Goal: Information Seeking & Learning: Learn about a topic

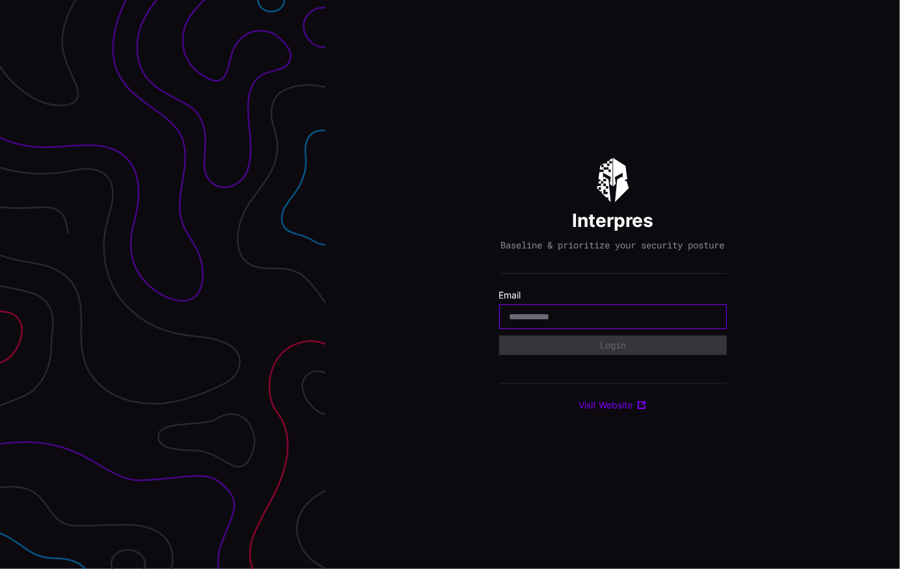
click at [535, 323] on input "email" at bounding box center [612, 317] width 207 height 12
type input "**********"
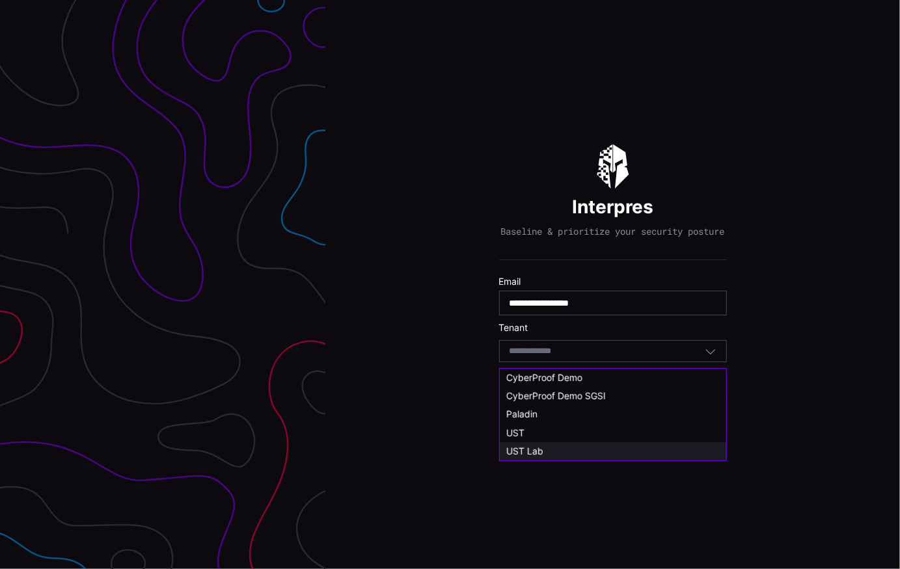
click at [540, 453] on span "UST Lab" at bounding box center [524, 451] width 37 height 11
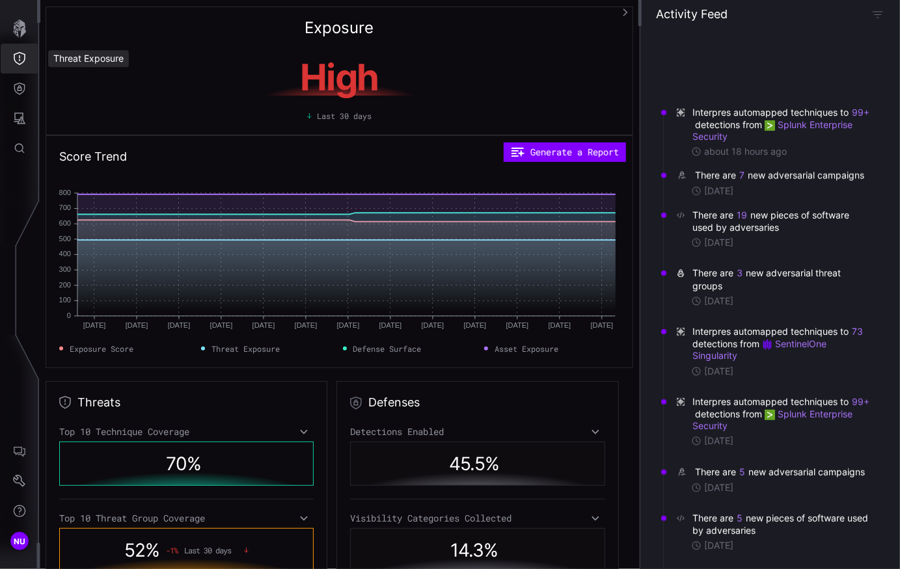
click at [20, 53] on icon "Threat Exposure" at bounding box center [20, 58] width 12 height 13
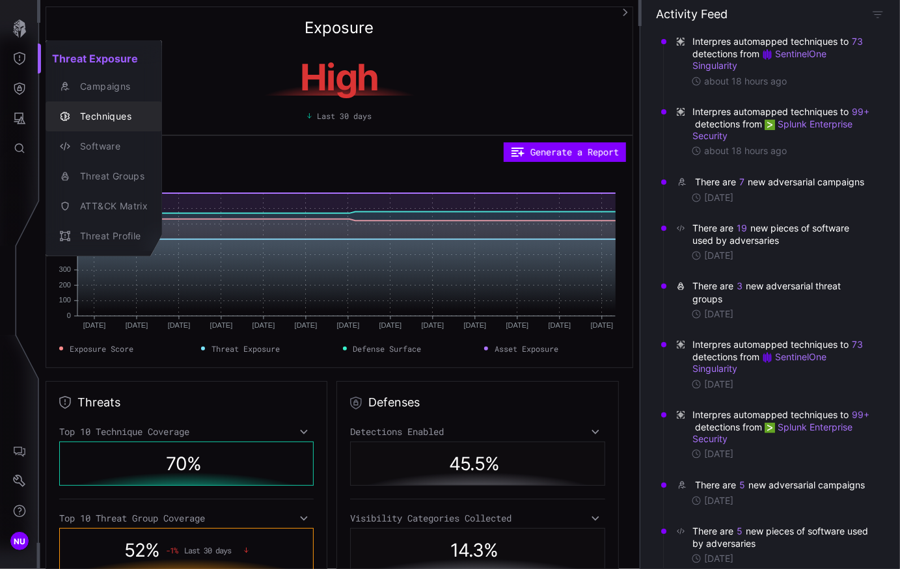
click at [88, 118] on div "Techniques" at bounding box center [111, 117] width 74 height 16
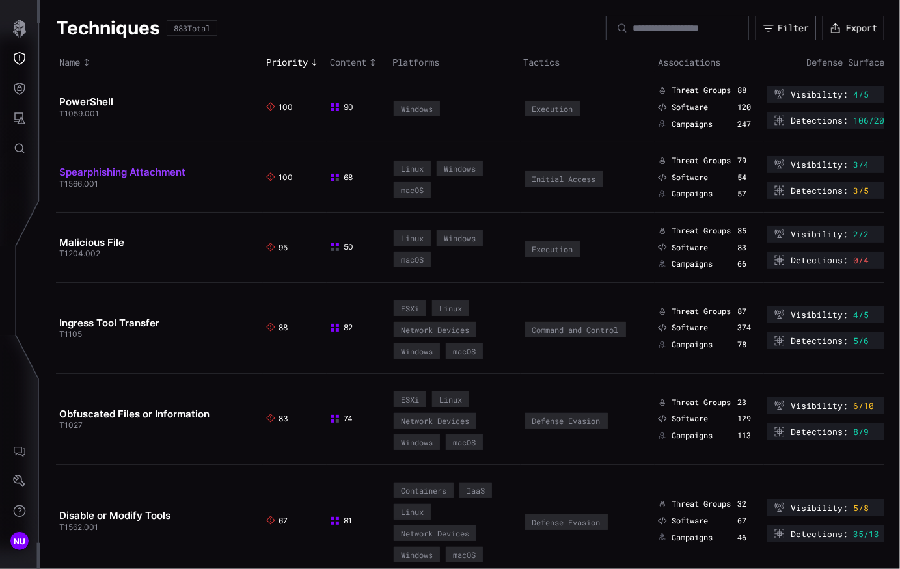
click at [125, 175] on link "Spearphishing Attachment" at bounding box center [122, 172] width 126 height 12
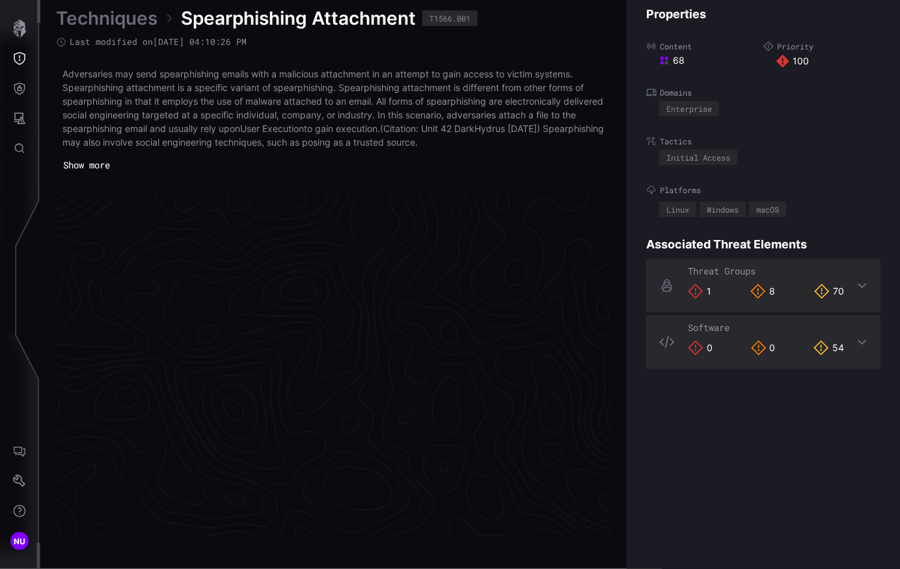
scroll to position [2760, 701]
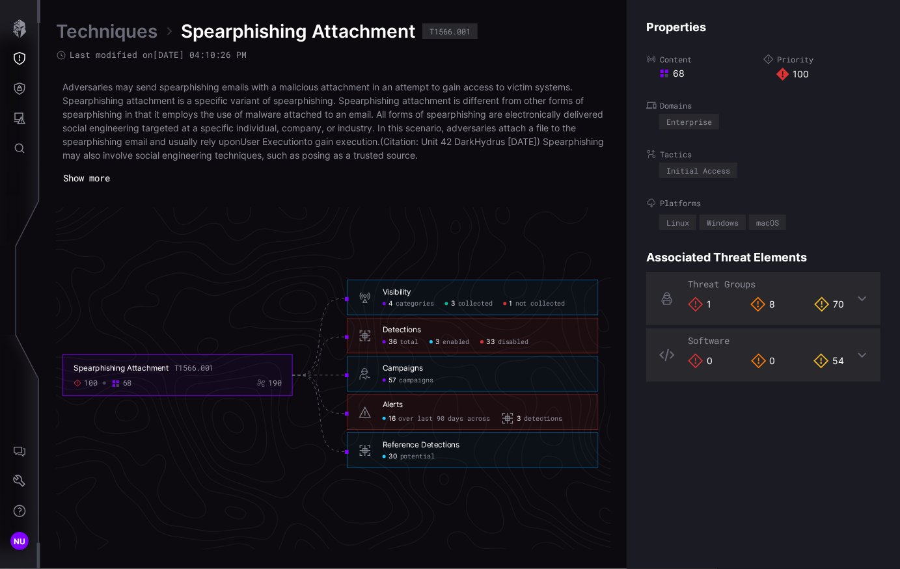
click at [424, 334] on h6 "Detections" at bounding box center [485, 330] width 204 height 10
click at [410, 331] on div "Detections" at bounding box center [402, 330] width 38 height 10
click at [405, 339] on span "total" at bounding box center [408, 342] width 19 height 8
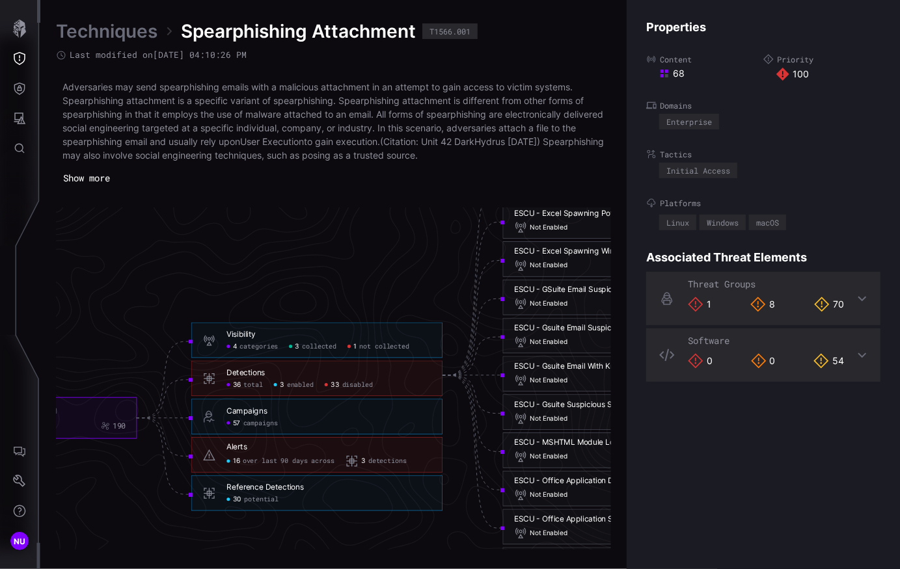
click span "total"
click at [299, 382] on span "enabled" at bounding box center [300, 385] width 27 height 8
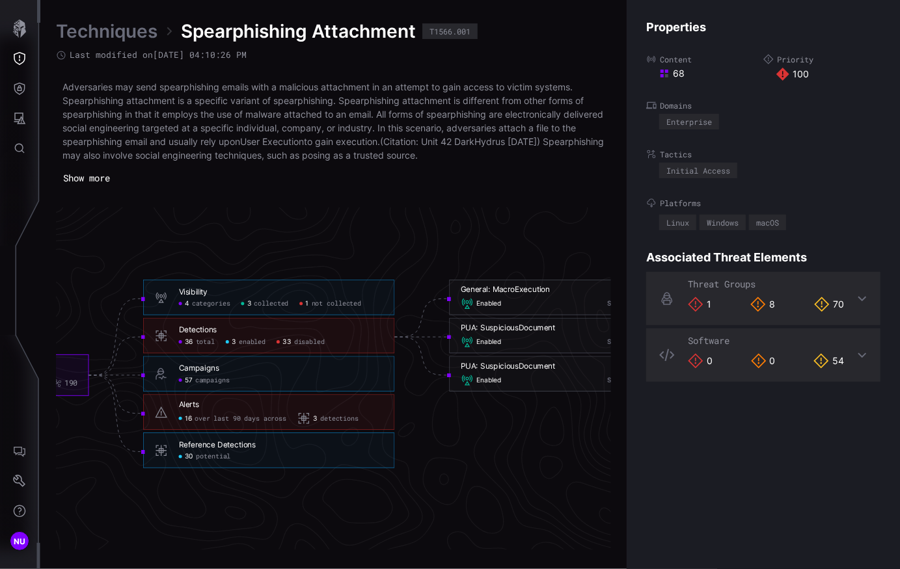
scroll to position [2760, 759]
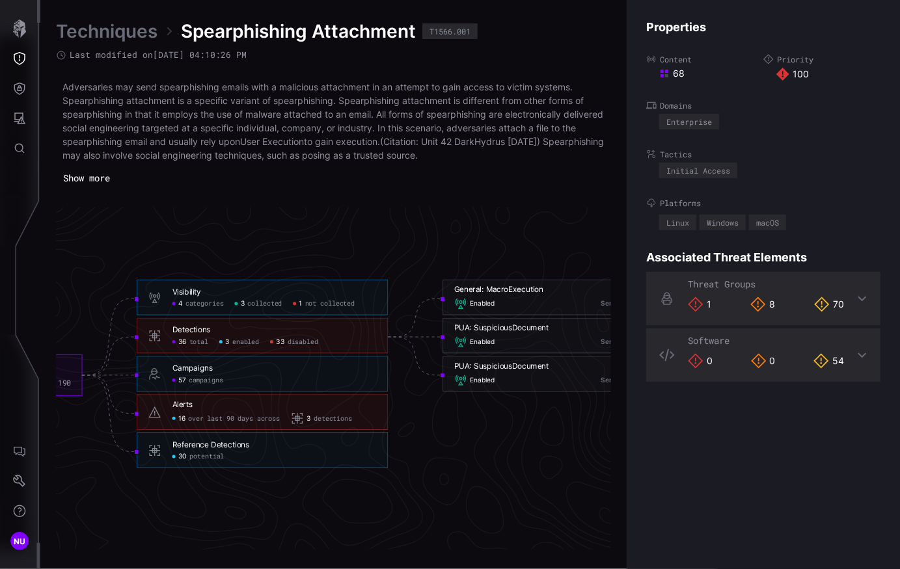
click at [306, 340] on span "disabled" at bounding box center [303, 342] width 31 height 8
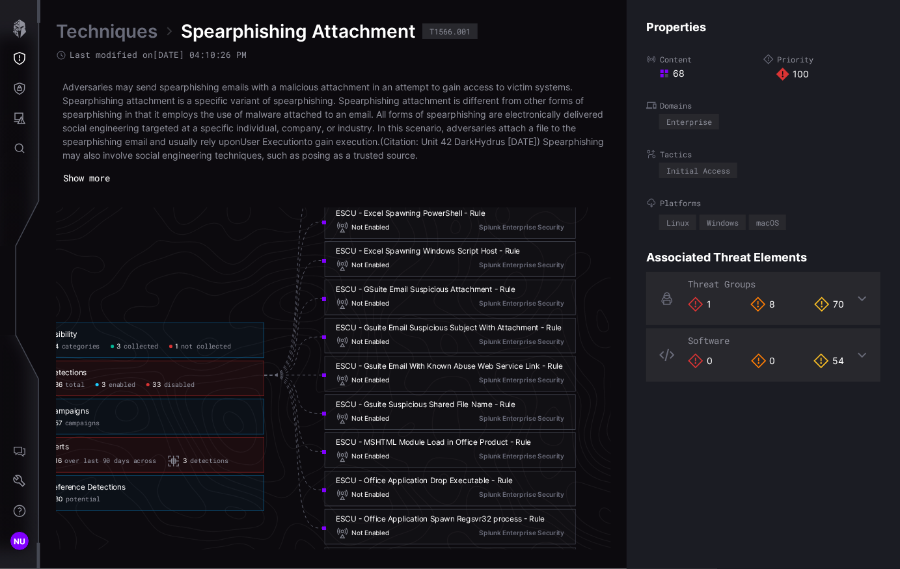
scroll to position [2760, 871]
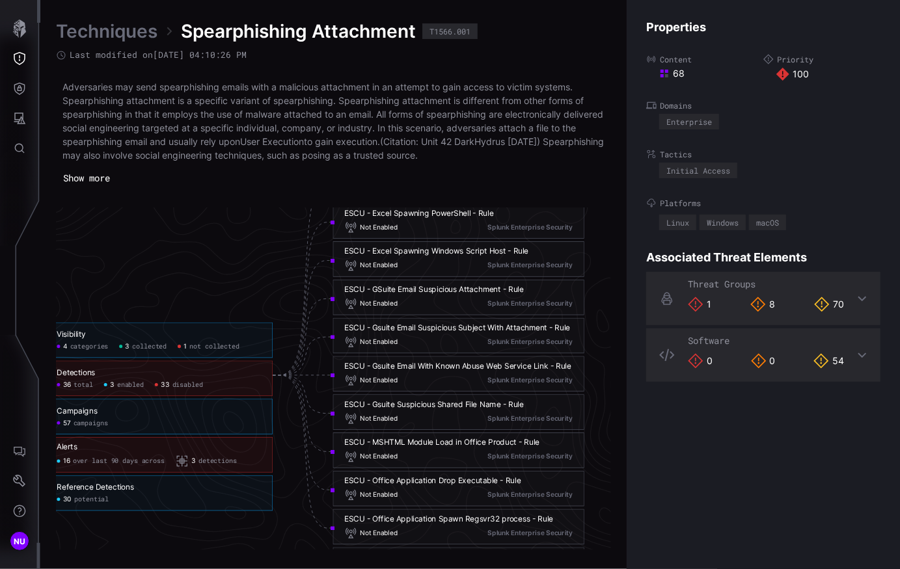
click at [132, 387] on span "enabled" at bounding box center [130, 385] width 27 height 8
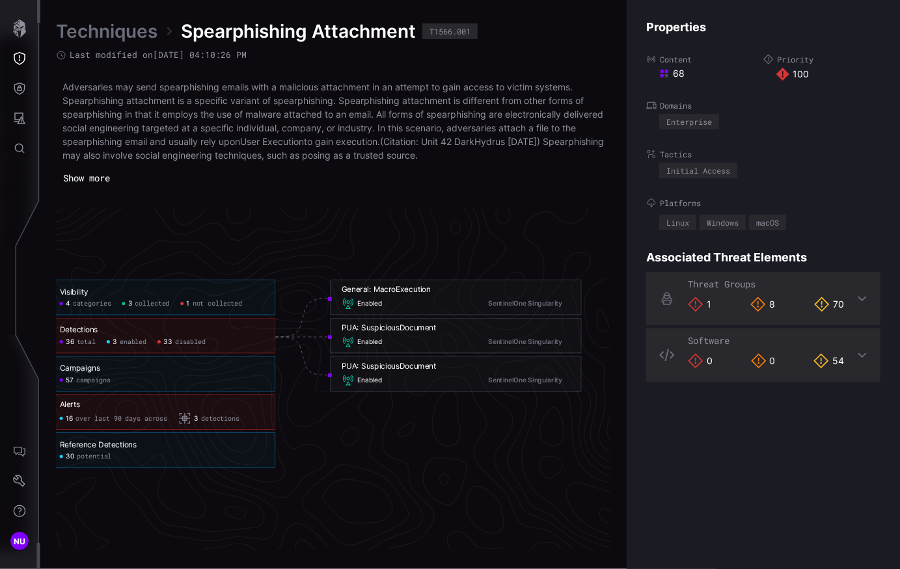
click at [105, 461] on div "Reference Detections 30 potential" at bounding box center [149, 451] width 251 height 36
click at [104, 457] on span "potential" at bounding box center [94, 457] width 34 height 8
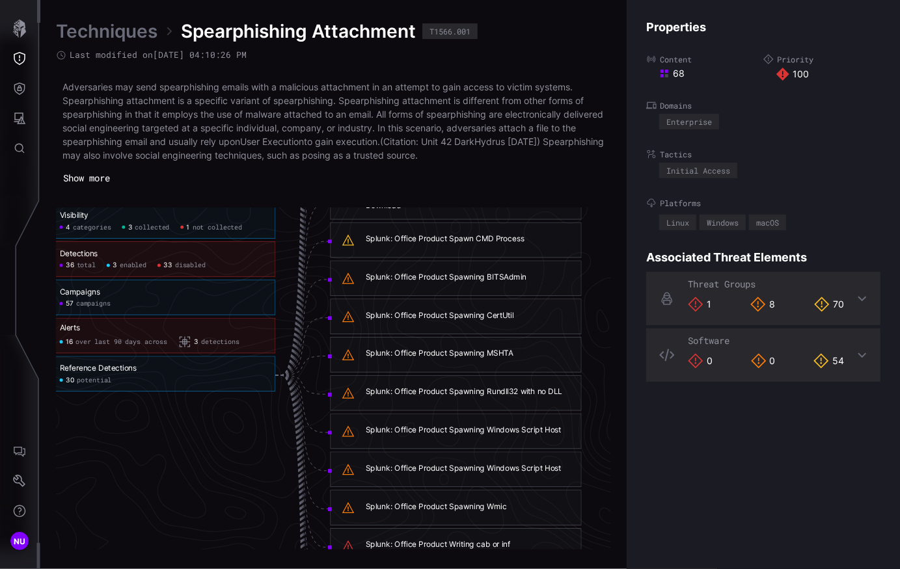
click at [94, 267] on span "total" at bounding box center [86, 266] width 19 height 8
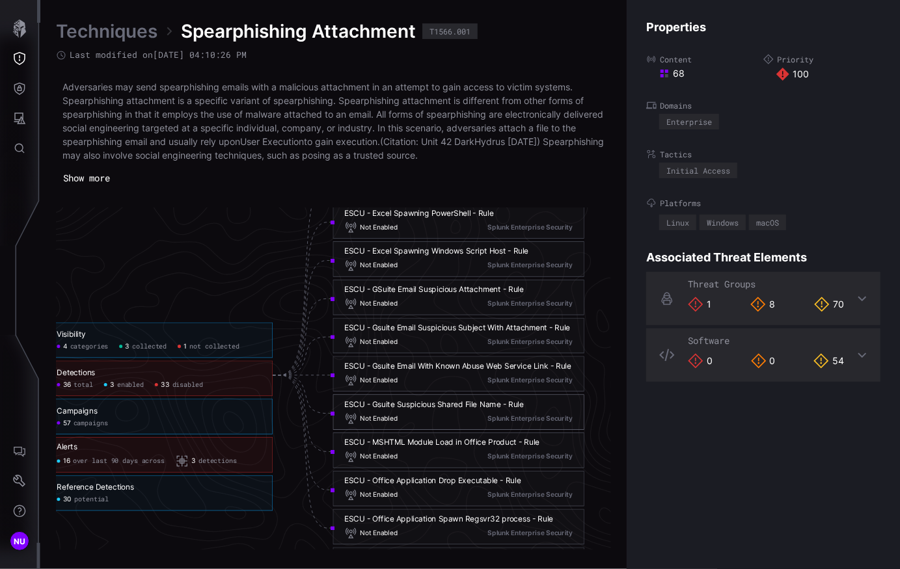
scroll to position [2762, 871]
click at [129, 385] on span "enabled" at bounding box center [130, 383] width 27 height 8
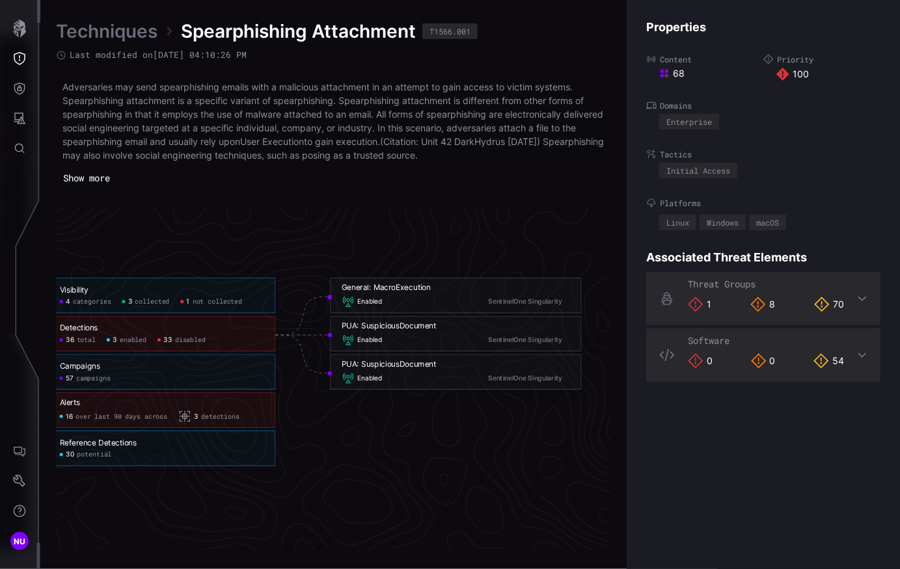
click at [191, 336] on span "disabled" at bounding box center [190, 340] width 31 height 8
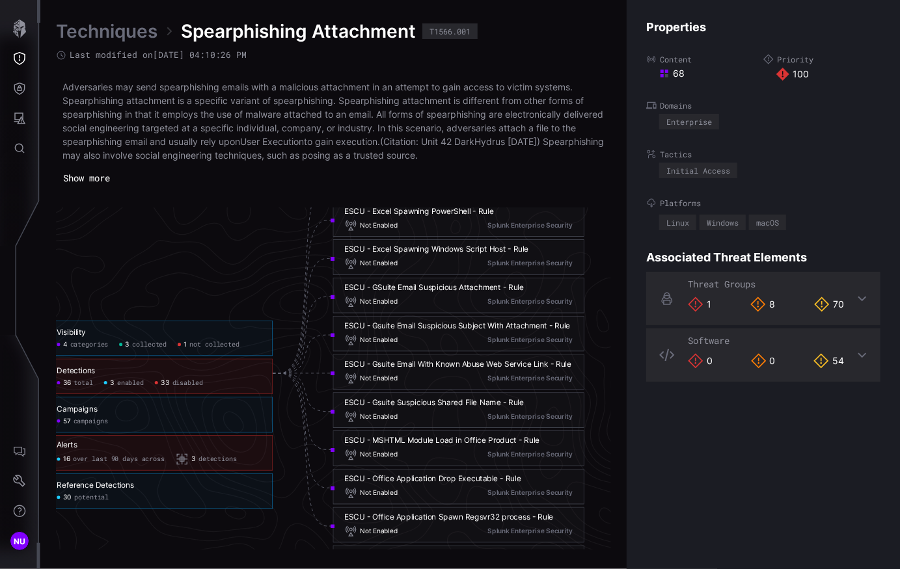
click at [96, 495] on span "potential" at bounding box center [91, 498] width 34 height 8
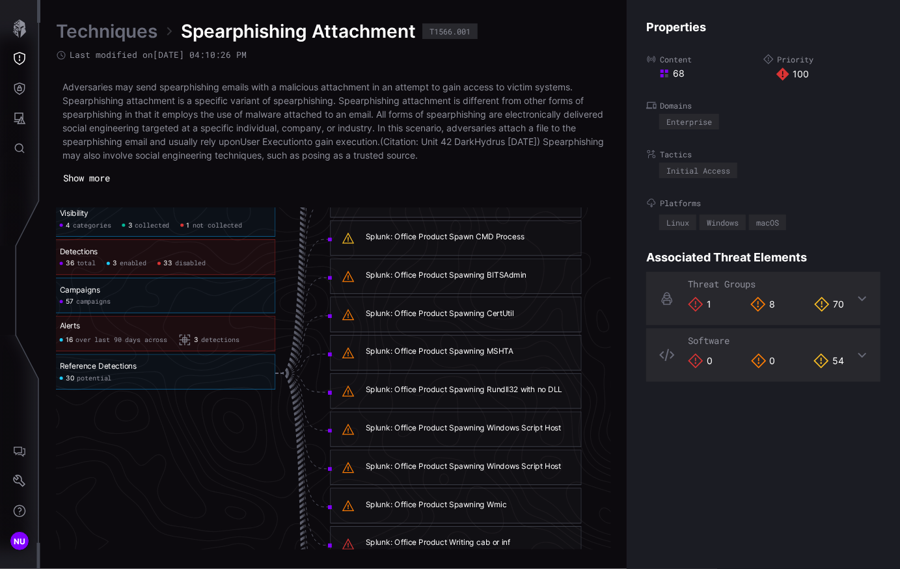
click at [85, 261] on span "total" at bounding box center [86, 264] width 19 height 8
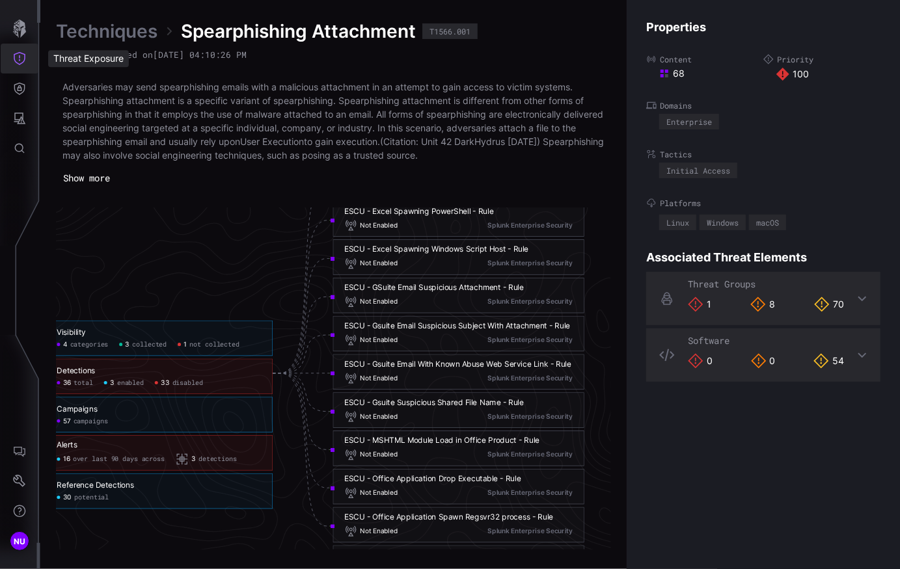
click at [19, 53] on icon "Threat Exposure" at bounding box center [19, 58] width 13 height 13
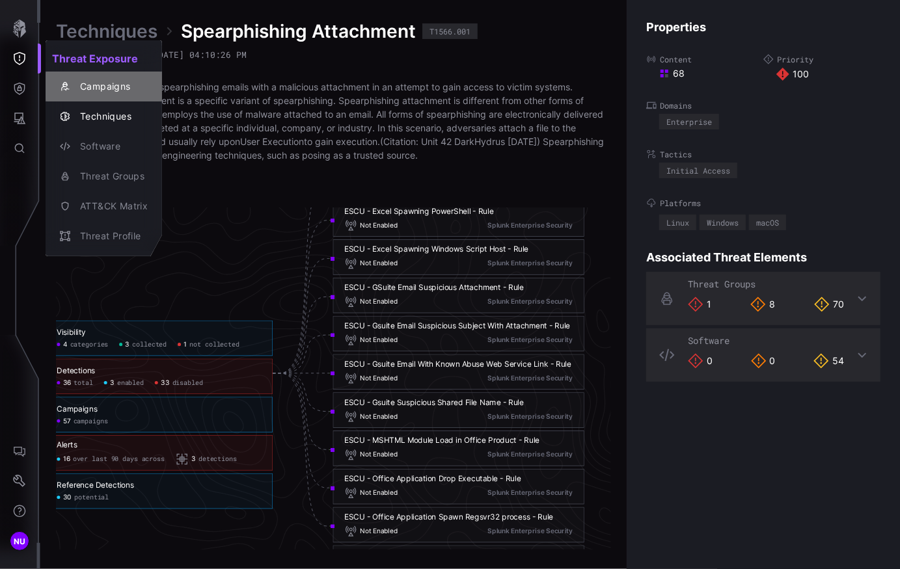
click at [85, 87] on div "Campaigns" at bounding box center [111, 87] width 74 height 16
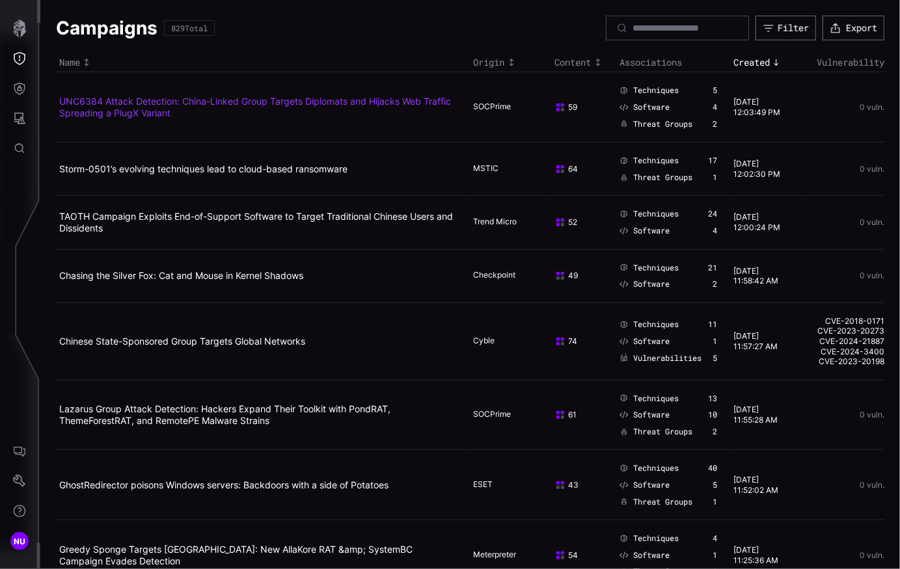
click at [142, 103] on link "UNC6384 Attack Detection: China-Linked Group Targets Diplomats and Hijacks Web …" at bounding box center [255, 107] width 392 height 23
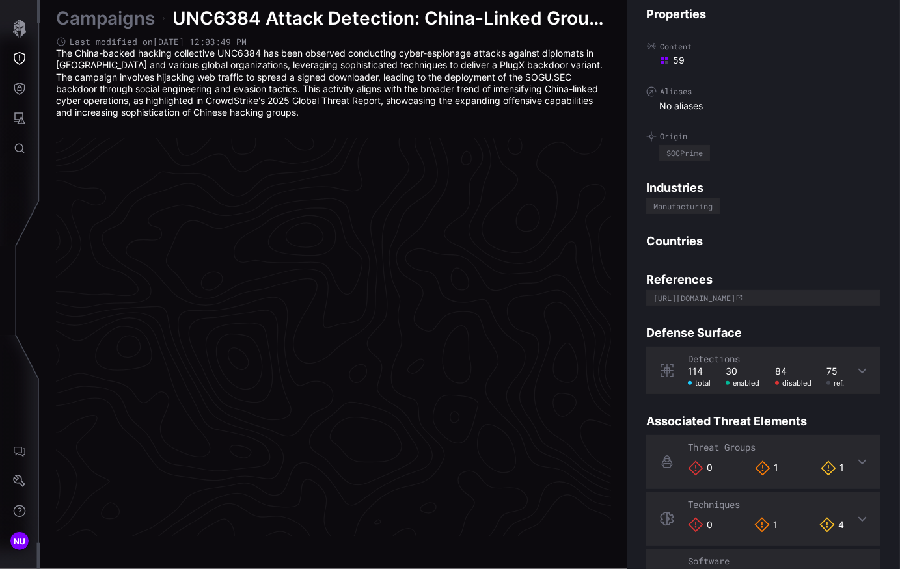
scroll to position [2731, 701]
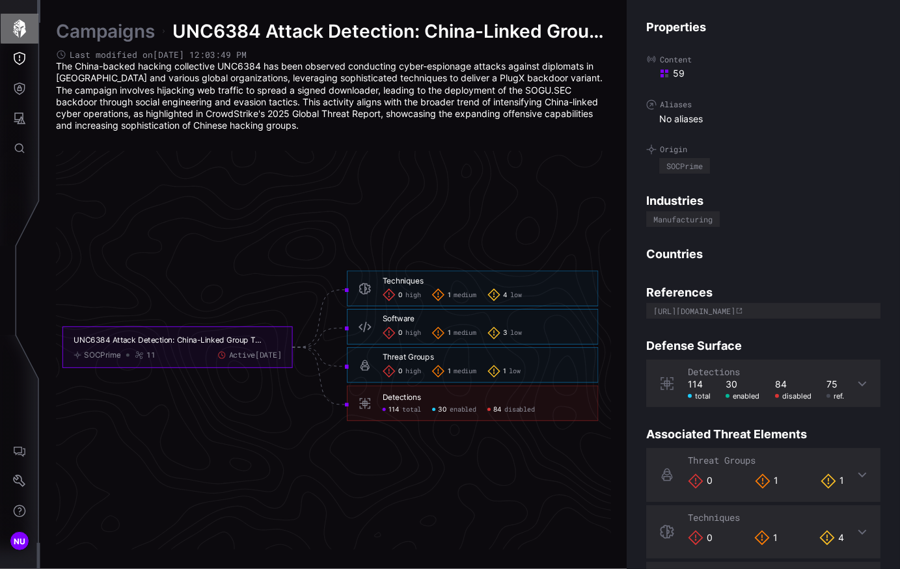
click at [23, 31] on icon "button" at bounding box center [19, 29] width 13 height 18
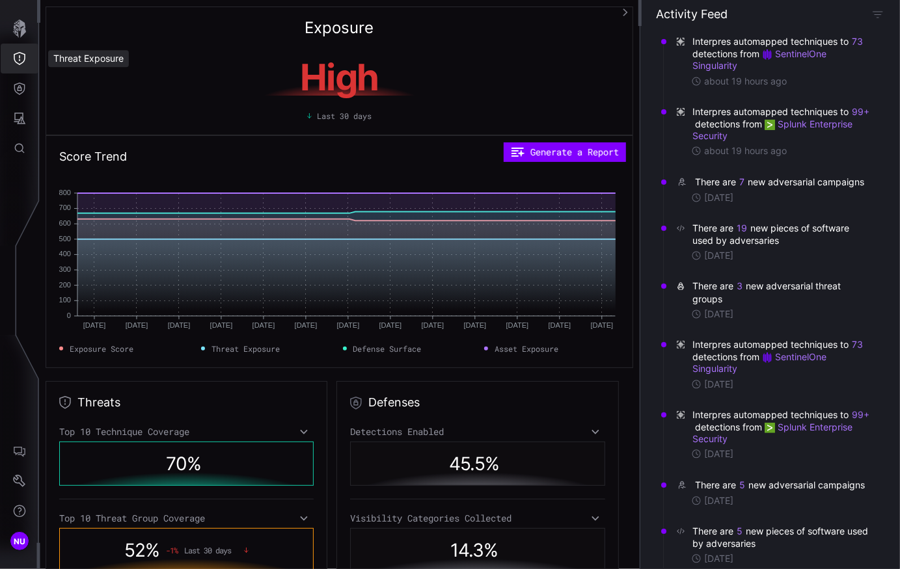
click at [21, 68] on button "Threat Exposure" at bounding box center [20, 59] width 38 height 30
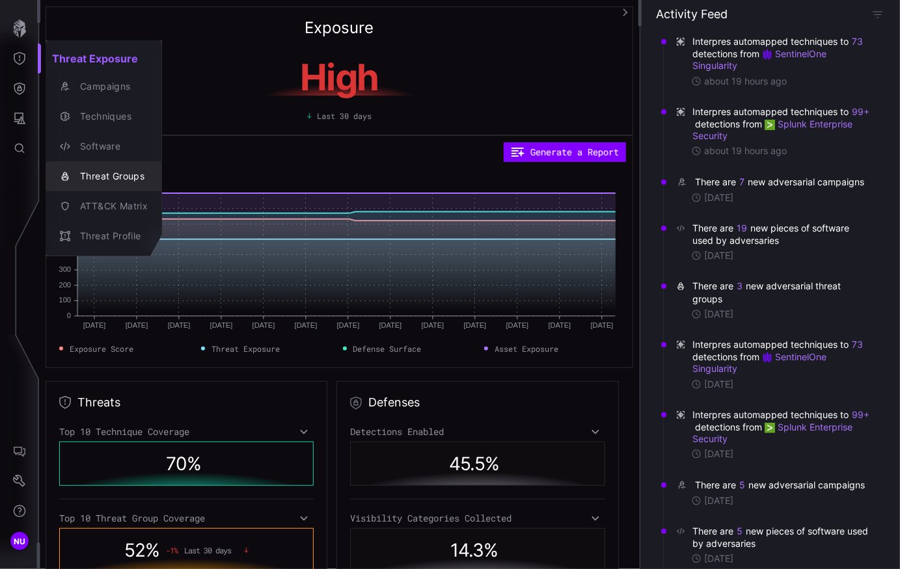
click at [79, 174] on div "Threat Groups" at bounding box center [111, 177] width 74 height 16
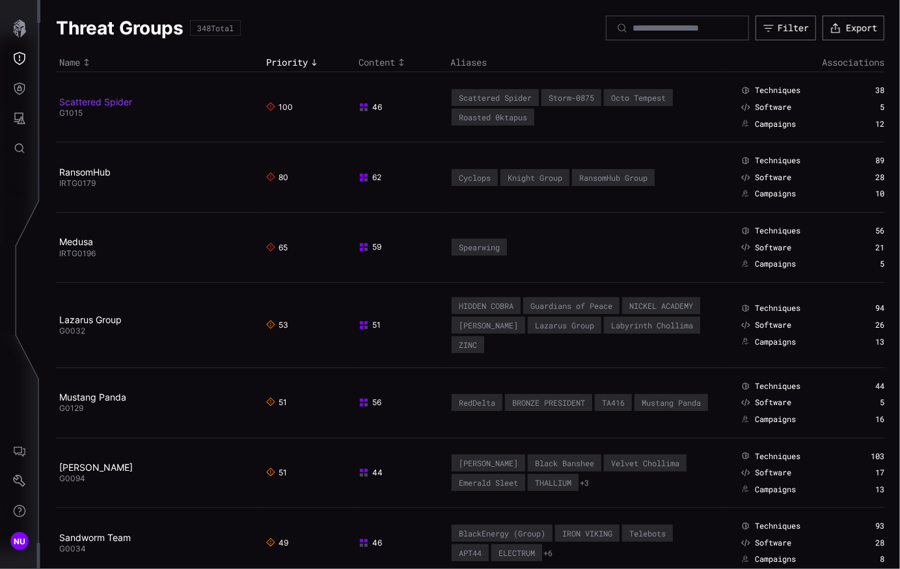
click at [103, 104] on link "Scattered Spider" at bounding box center [95, 101] width 73 height 11
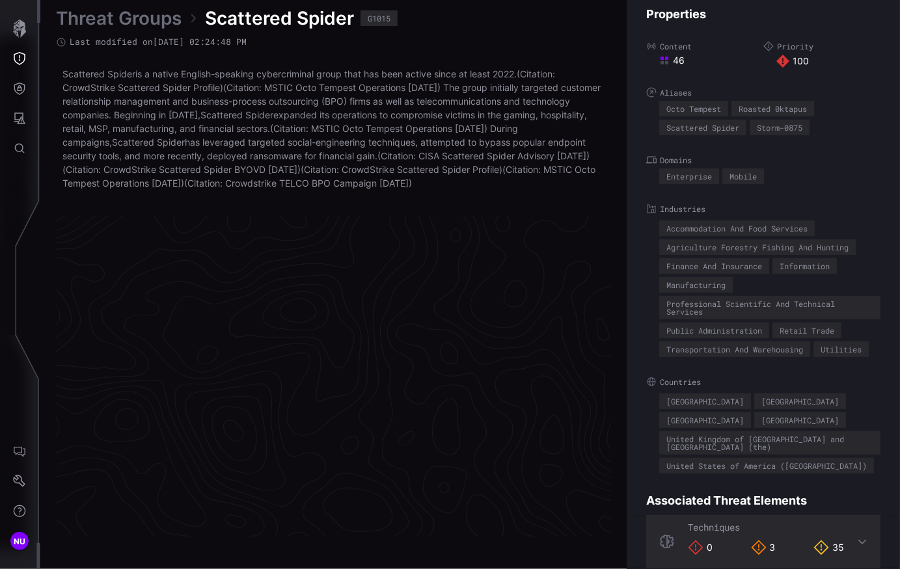
scroll to position [2778, 701]
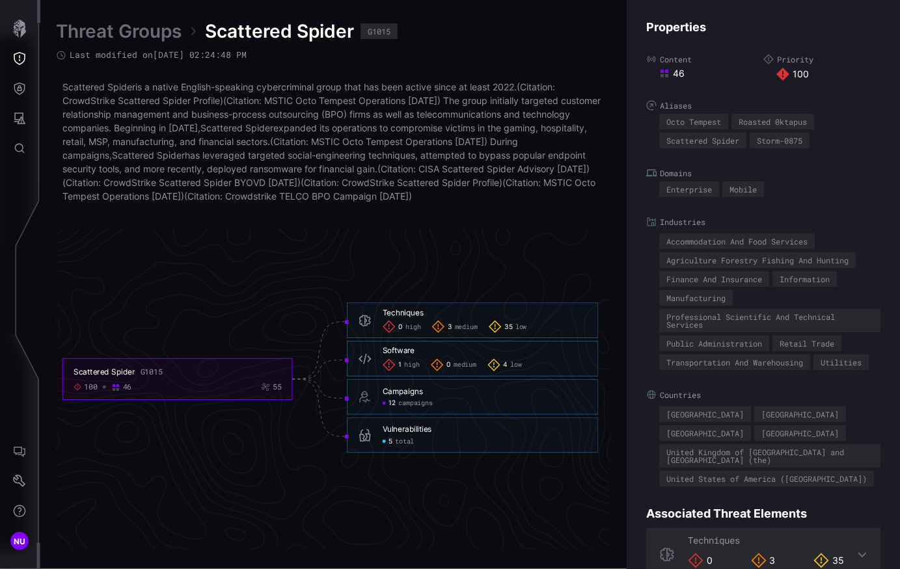
click at [392, 435] on div "Vulnerabilities" at bounding box center [407, 430] width 49 height 10
click at [395, 446] on span "total" at bounding box center [404, 442] width 19 height 8
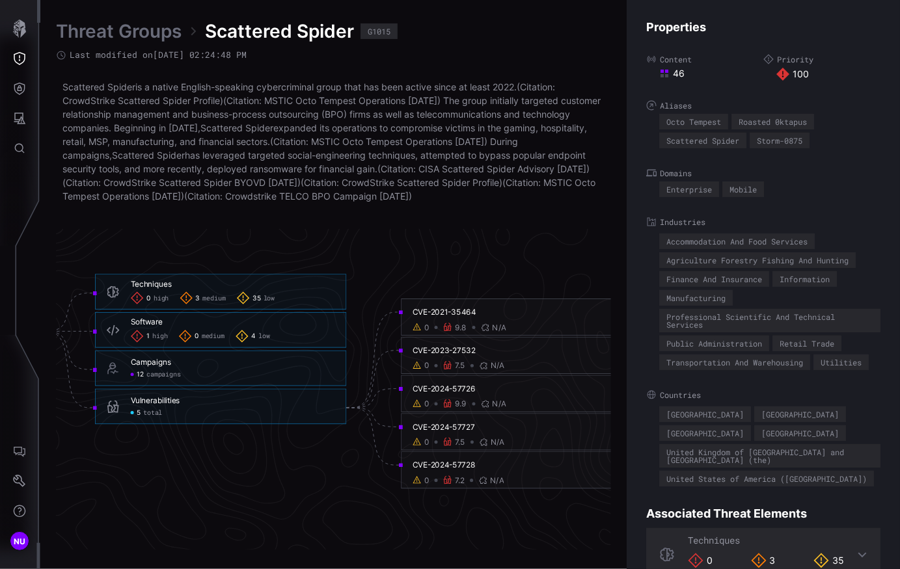
scroll to position [2778, 817]
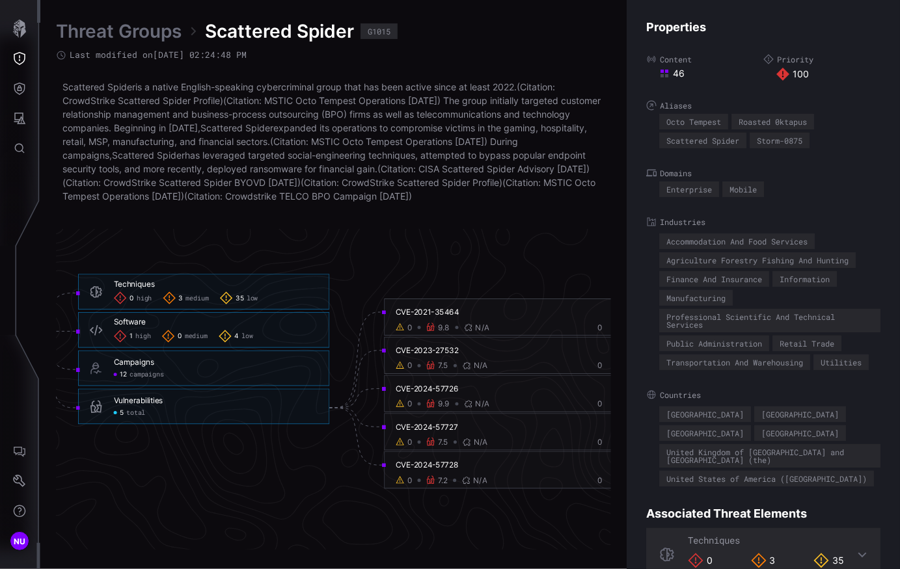
click at [434, 318] on div "CVE-2021-35464" at bounding box center [499, 313] width 207 height 10
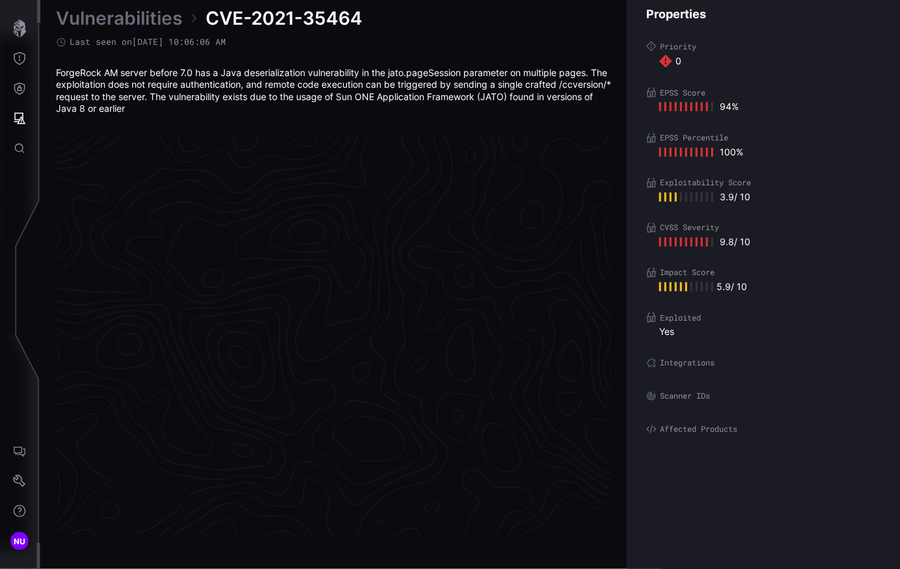
scroll to position [2730, 701]
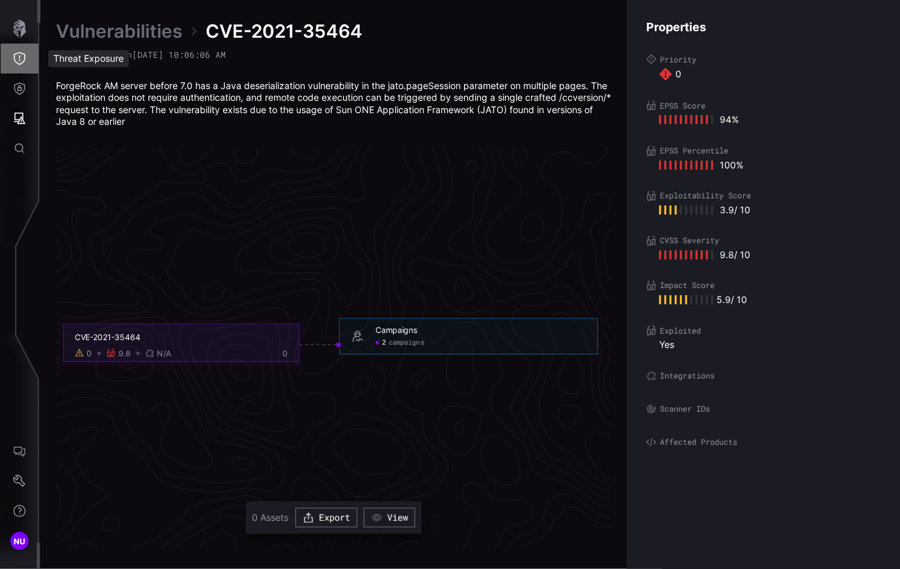
click at [18, 52] on icon "Threat Exposure" at bounding box center [19, 58] width 13 height 13
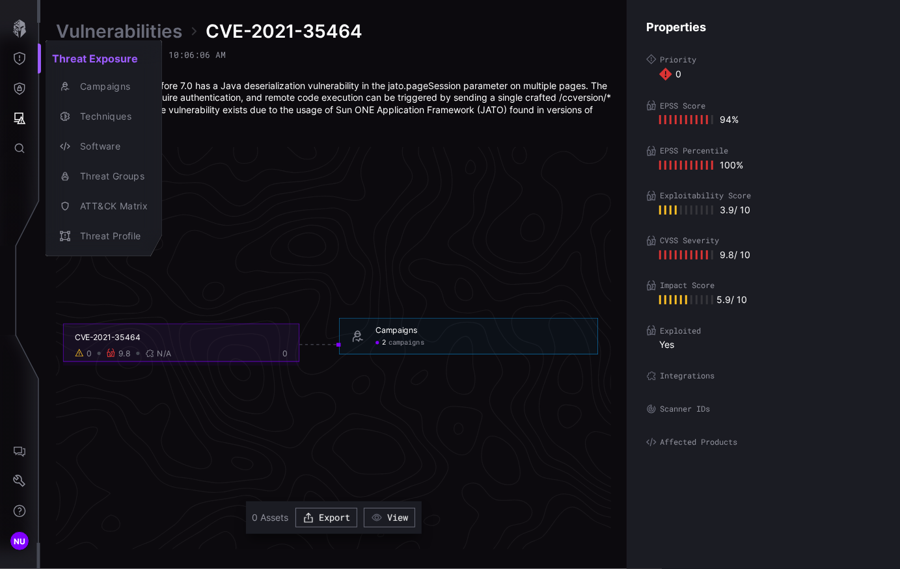
click at [16, 93] on div at bounding box center [450, 284] width 900 height 569
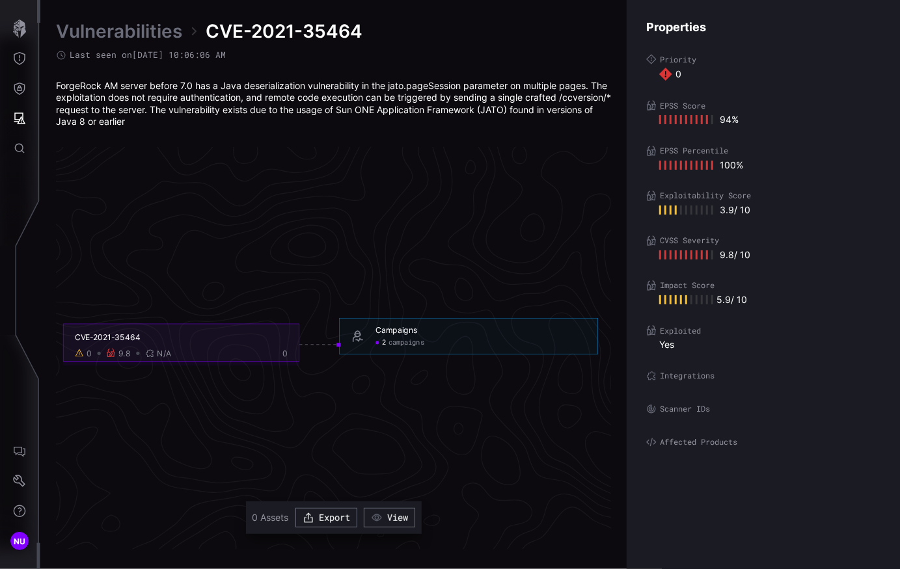
click at [18, 92] on icon "Defense Surface" at bounding box center [19, 88] width 13 height 13
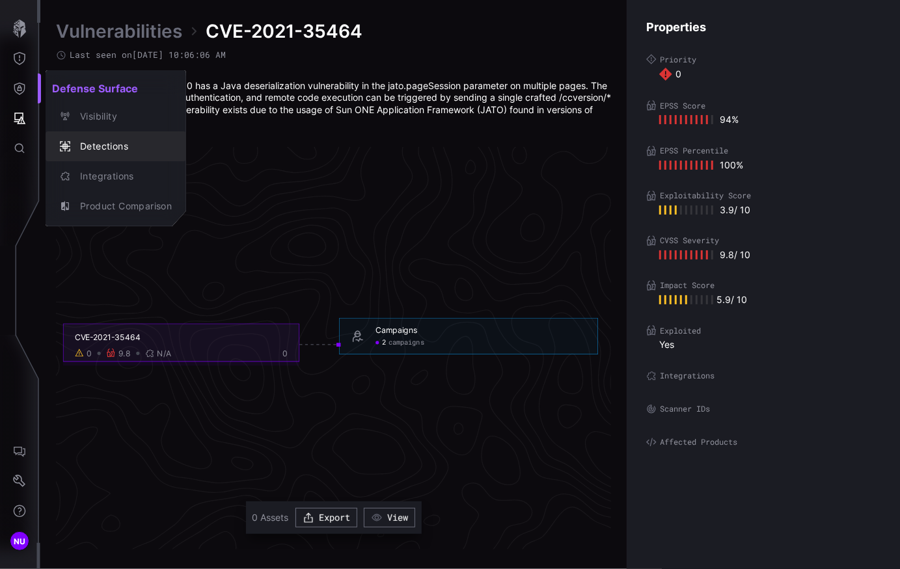
click at [95, 143] on div "Detections" at bounding box center [123, 147] width 98 height 16
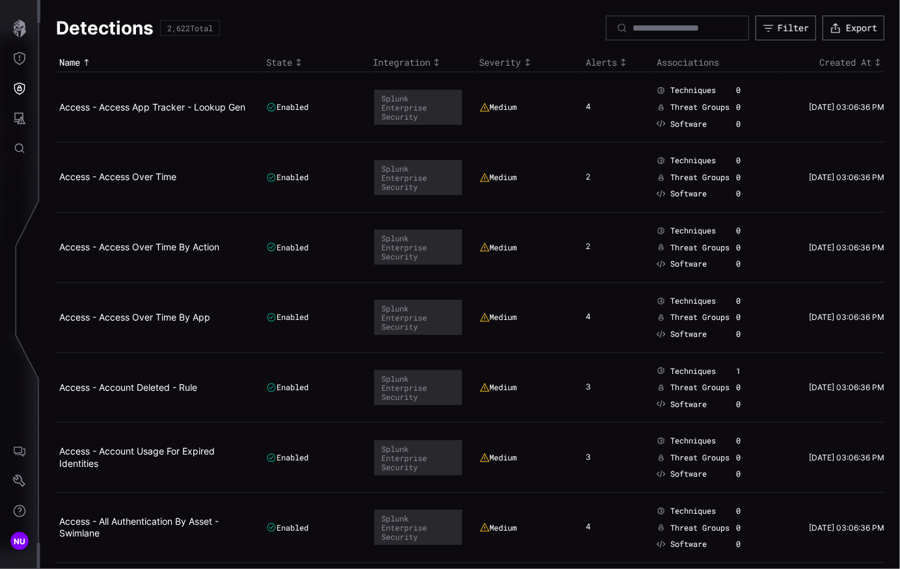
click at [703, 89] on span "Techniques" at bounding box center [693, 90] width 46 height 10
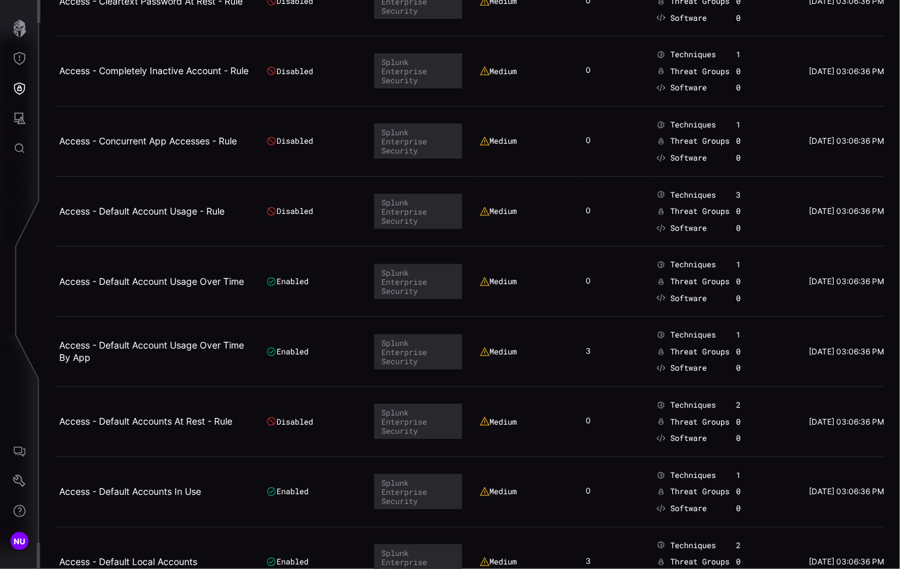
scroll to position [1645, 0]
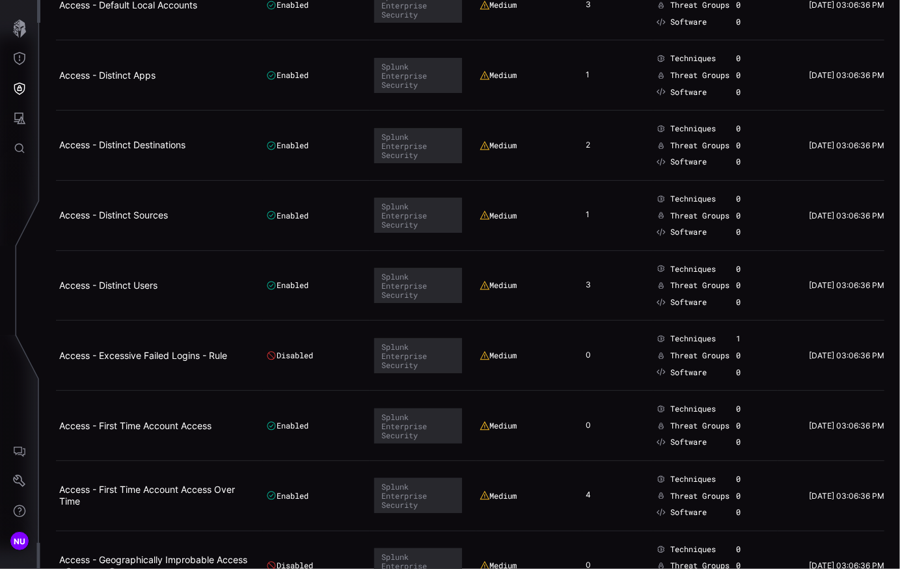
click at [743, 334] on div "1" at bounding box center [750, 339] width 29 height 10
click at [736, 334] on div "1" at bounding box center [750, 339] width 29 height 10
click at [153, 350] on link "Access - Excessive Failed Logins - Rule" at bounding box center [143, 355] width 168 height 11
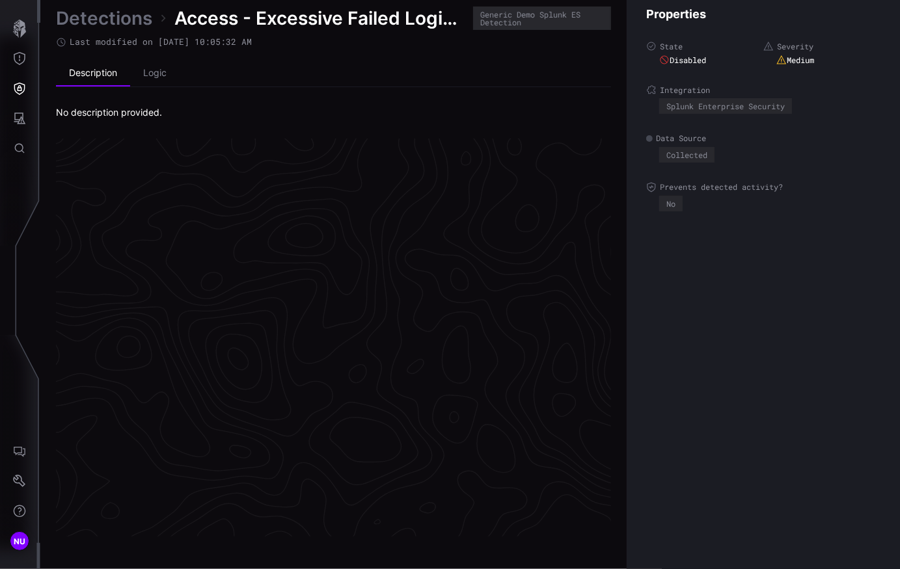
scroll to position [2731, 701]
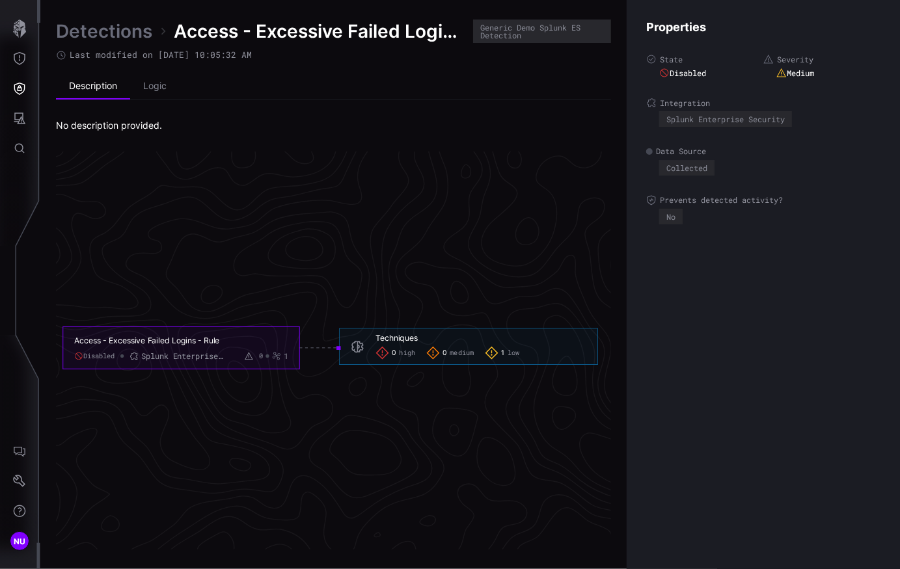
click at [483, 358] on div "0 high 0 medium 1 low" at bounding box center [480, 353] width 211 height 14
click at [502, 358] on div "1 low" at bounding box center [502, 353] width 34 height 14
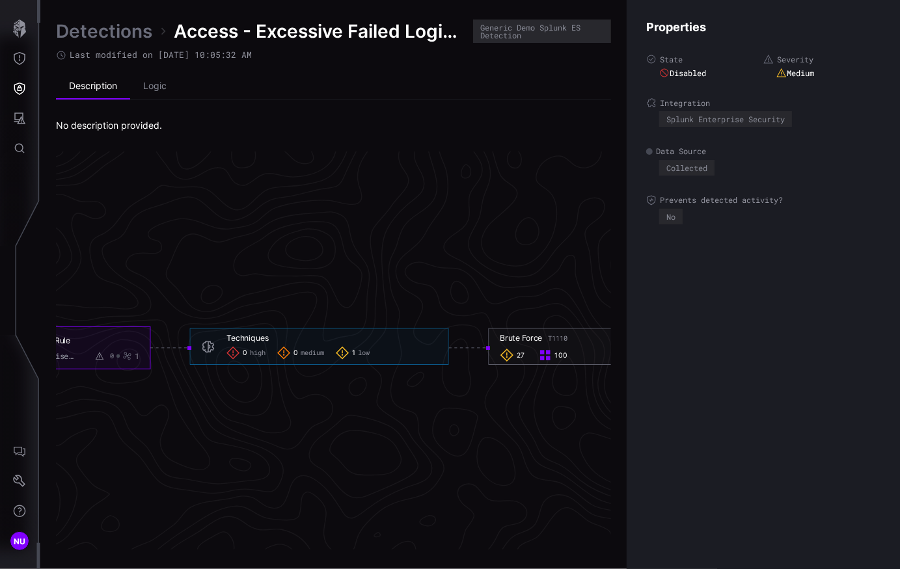
click at [508, 337] on div "Brute Force T1110" at bounding box center [534, 338] width 68 height 10
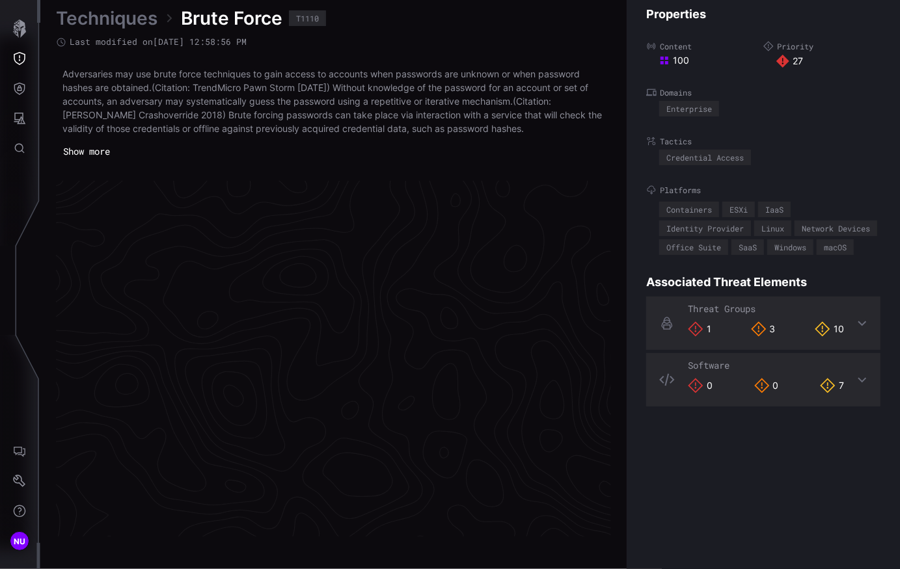
scroll to position [2753, 701]
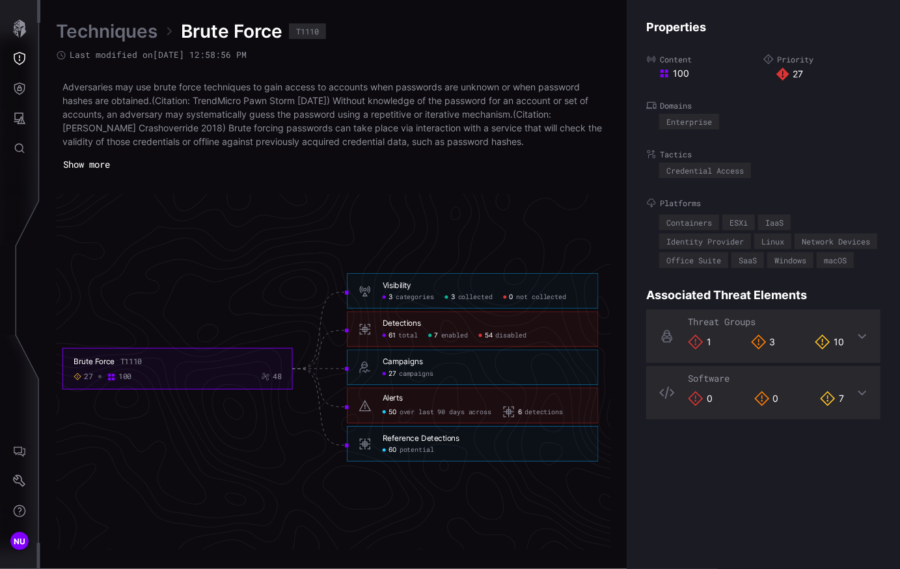
click at [69, 37] on link "Techniques" at bounding box center [106, 31] width 101 height 23
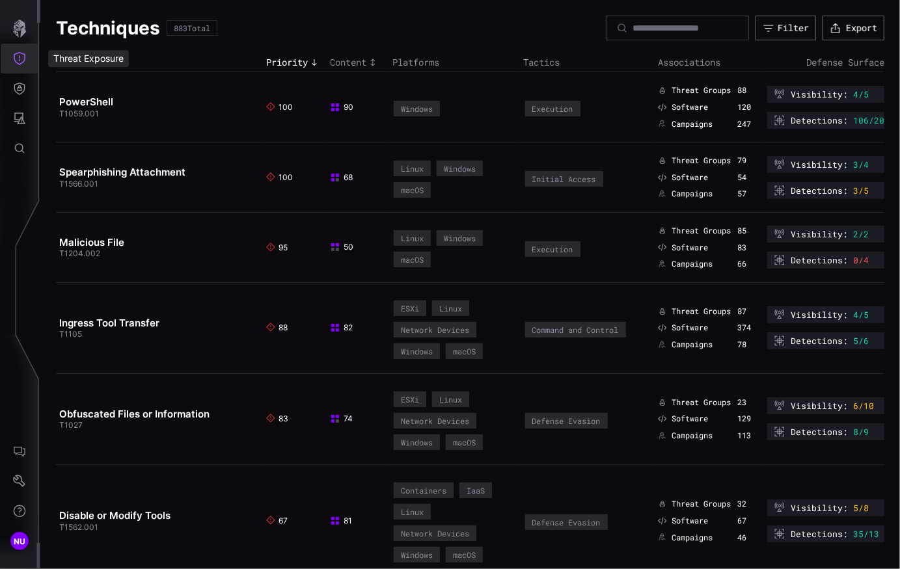
click at [27, 60] on button "Threat Exposure" at bounding box center [20, 59] width 38 height 30
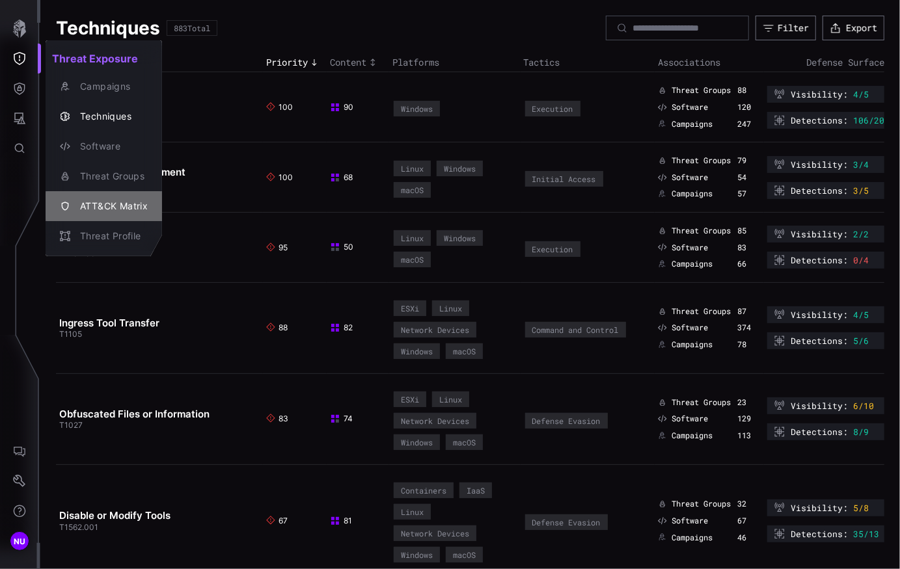
click at [83, 207] on div "ATT&CK Matrix" at bounding box center [111, 206] width 74 height 16
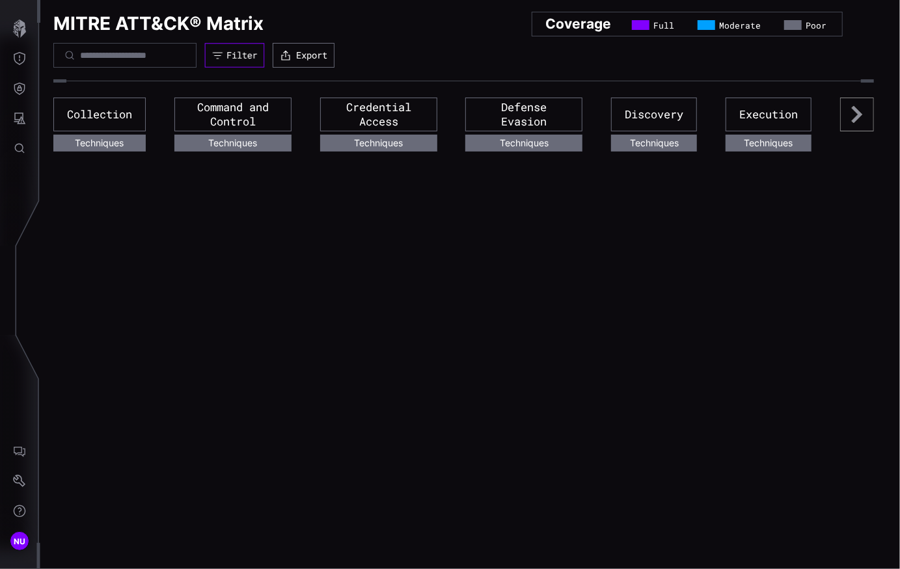
click at [235, 53] on button "Filter" at bounding box center [235, 55] width 60 height 24
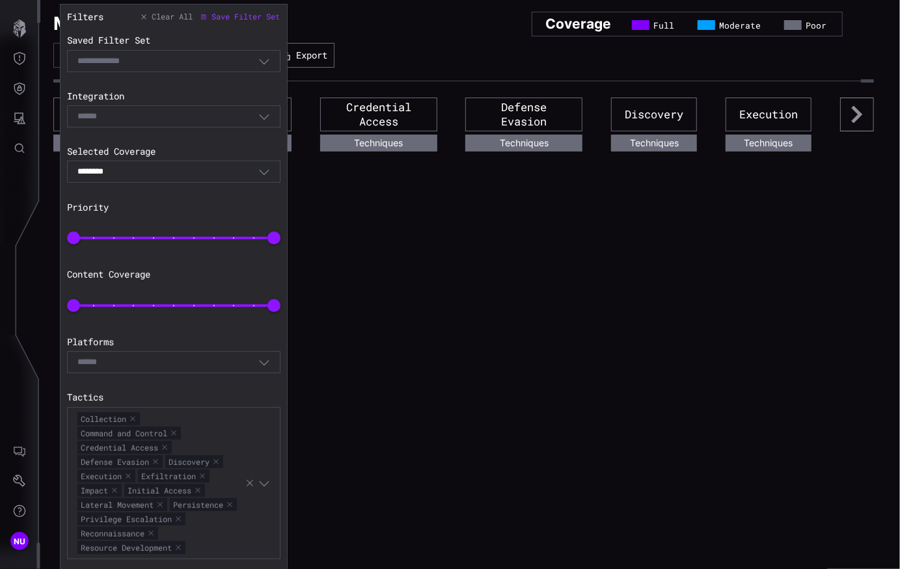
click at [175, 17] on span "Clear All" at bounding box center [172, 17] width 41 height 10
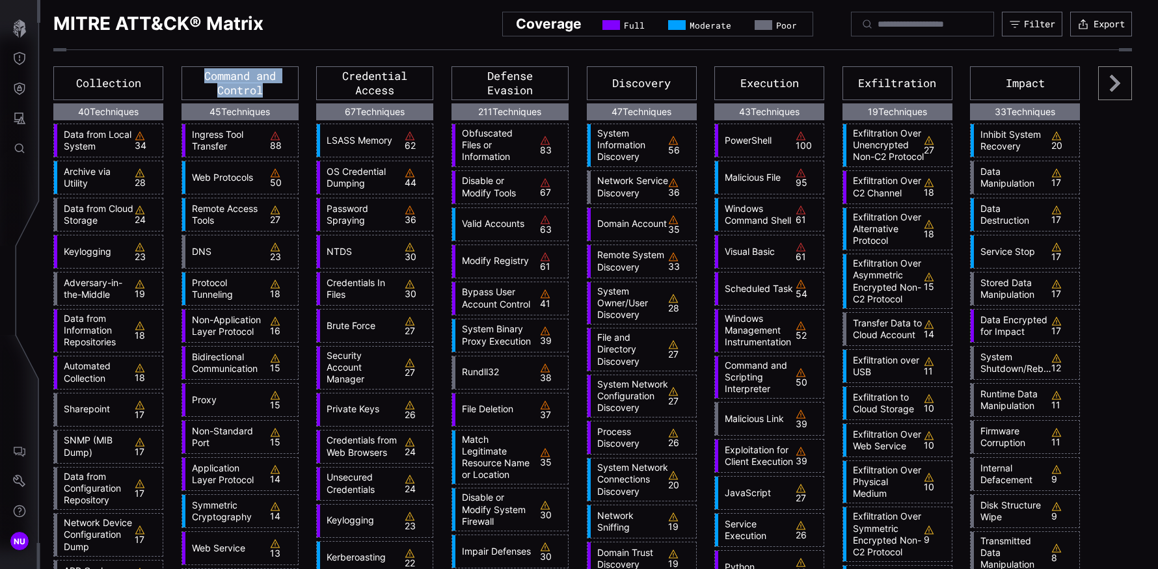
drag, startPoint x: 202, startPoint y: 77, endPoint x: 274, endPoint y: 90, distance: 72.7
click at [274, 90] on div "Command and Control" at bounding box center [240, 83] width 117 height 34
click at [361, 78] on div "Credential Access" at bounding box center [374, 83] width 117 height 34
drag, startPoint x: 335, startPoint y: 74, endPoint x: 401, endPoint y: 96, distance: 70.0
click at [401, 96] on div "Credential Access" at bounding box center [374, 83] width 117 height 34
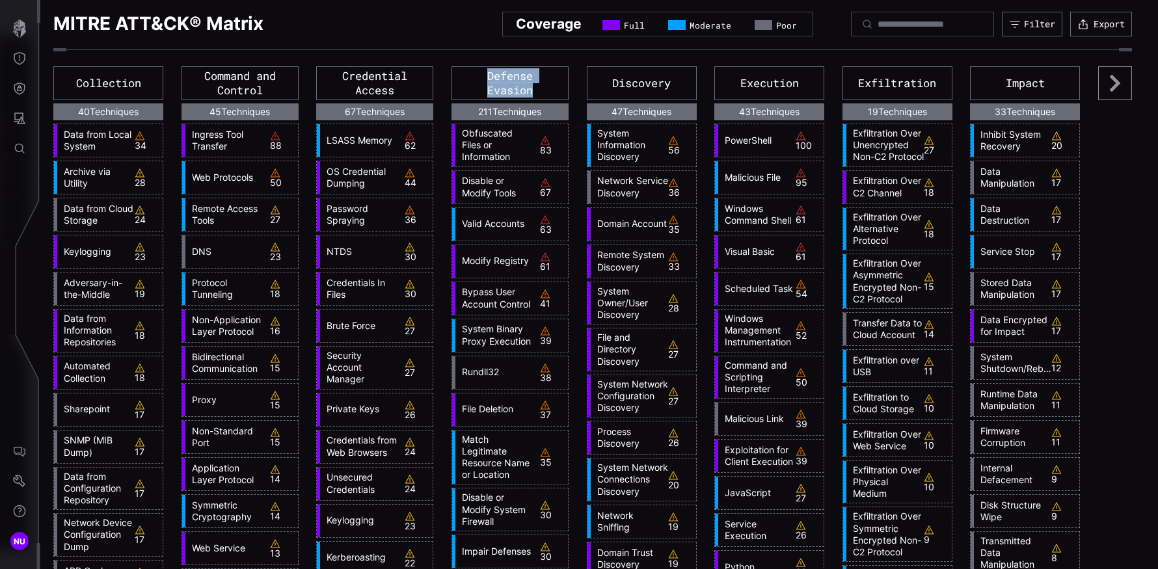
drag, startPoint x: 486, startPoint y: 75, endPoint x: 533, endPoint y: 94, distance: 50.5
click at [533, 94] on div "Defense Evasion" at bounding box center [510, 83] width 117 height 34
drag, startPoint x: 632, startPoint y: 81, endPoint x: 683, endPoint y: 81, distance: 51.4
click at [584, 81] on div "Discovery" at bounding box center [642, 83] width 110 height 34
click at [584, 86] on icon at bounding box center [1115, 83] width 34 height 34
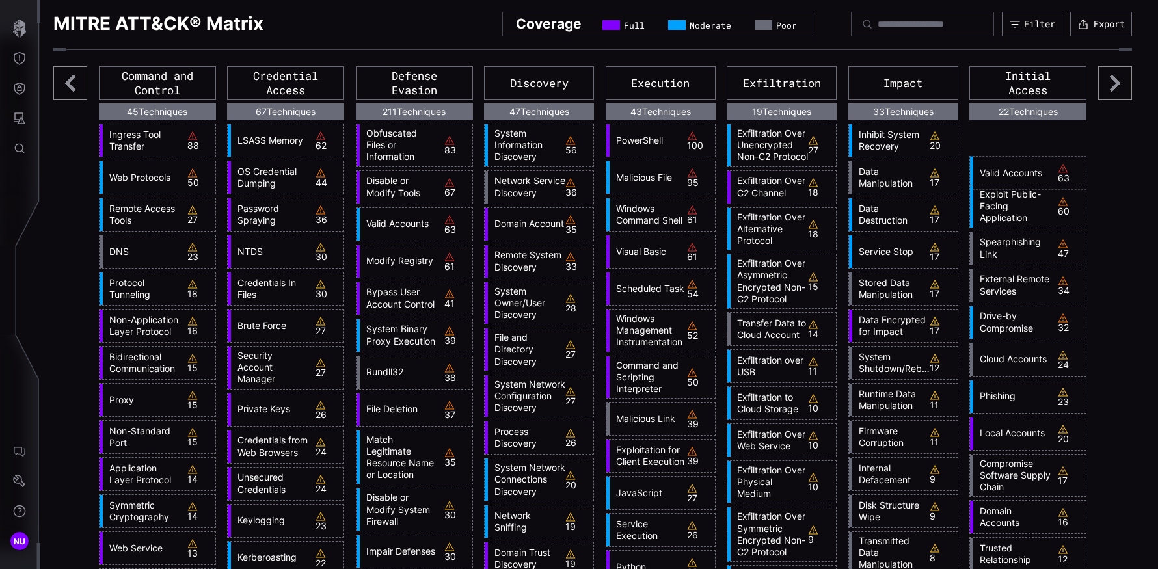
click at [584, 86] on icon at bounding box center [1115, 83] width 34 height 34
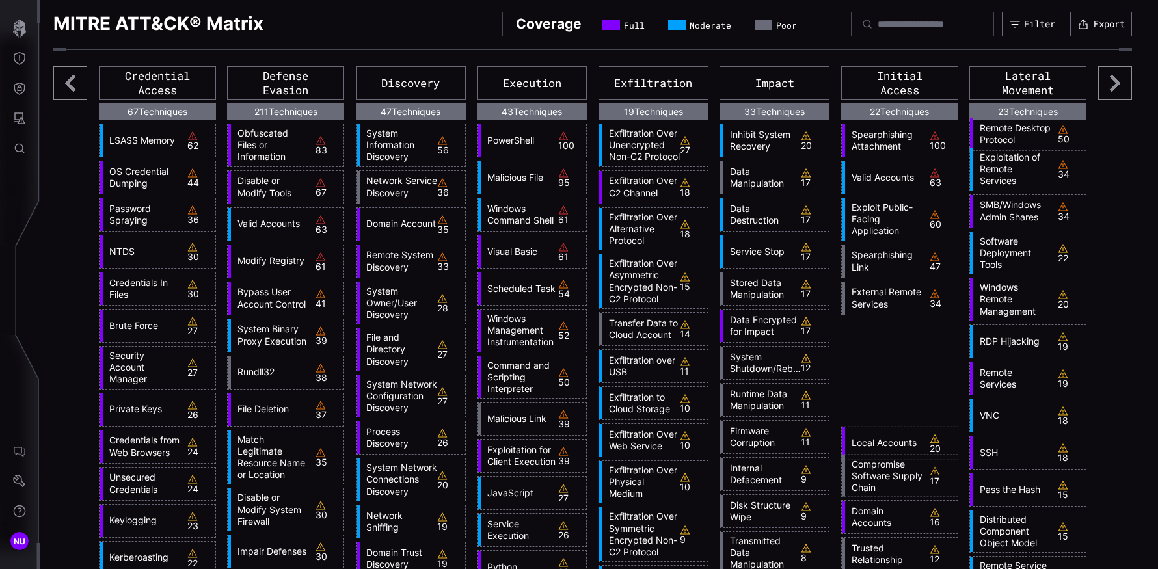
click at [584, 85] on icon at bounding box center [1115, 83] width 34 height 34
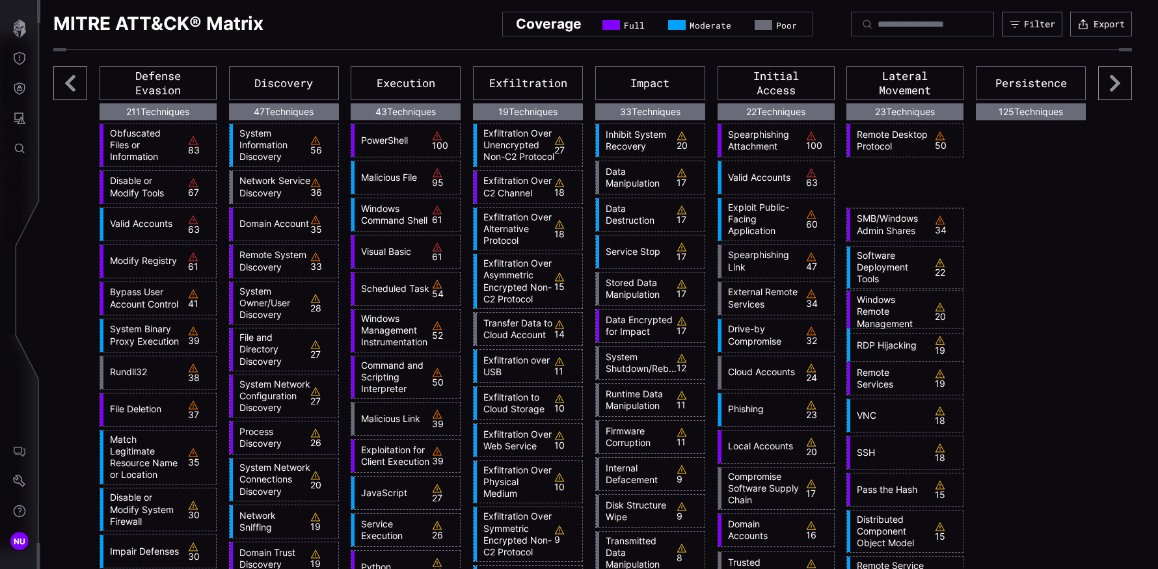
click at [584, 85] on icon at bounding box center [1115, 83] width 34 height 34
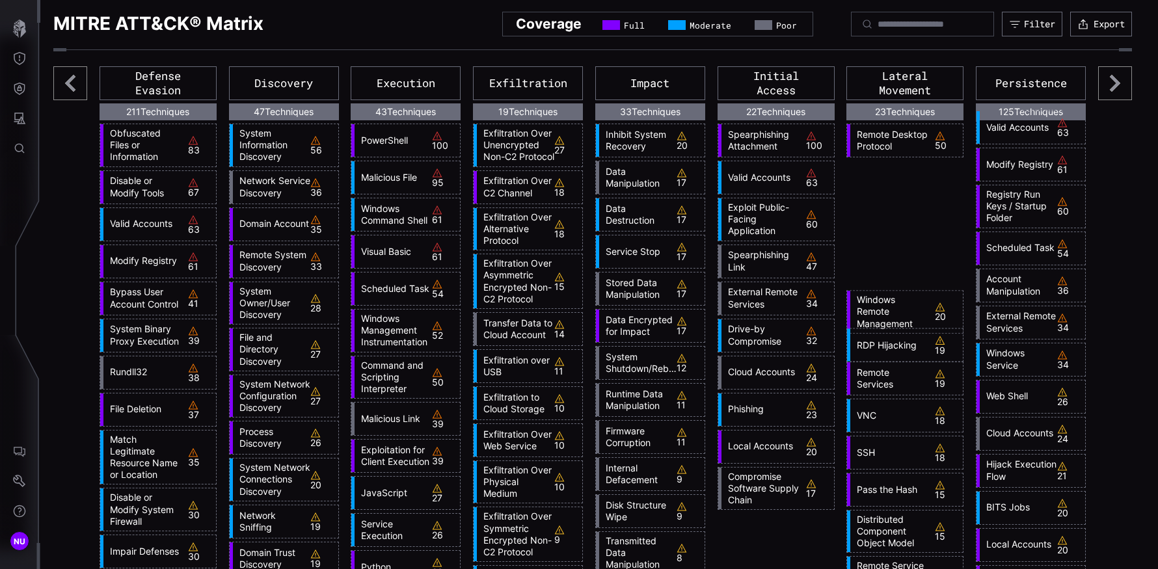
click at [584, 85] on icon at bounding box center [1115, 83] width 34 height 34
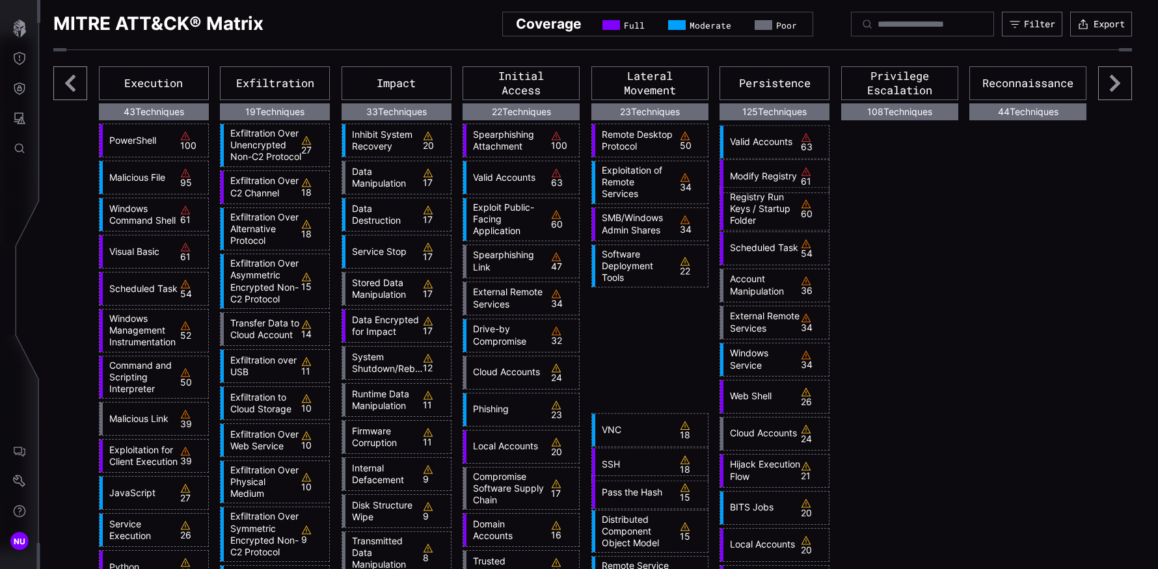
click at [584, 85] on icon at bounding box center [1115, 83] width 34 height 34
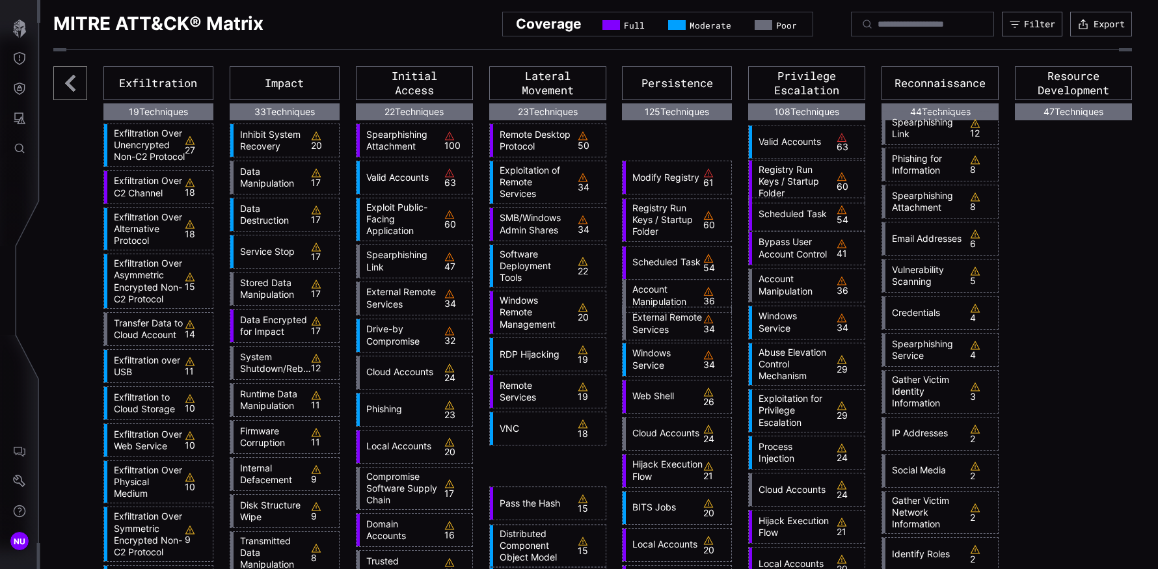
click at [584, 85] on div "Resource Development" at bounding box center [1073, 83] width 117 height 34
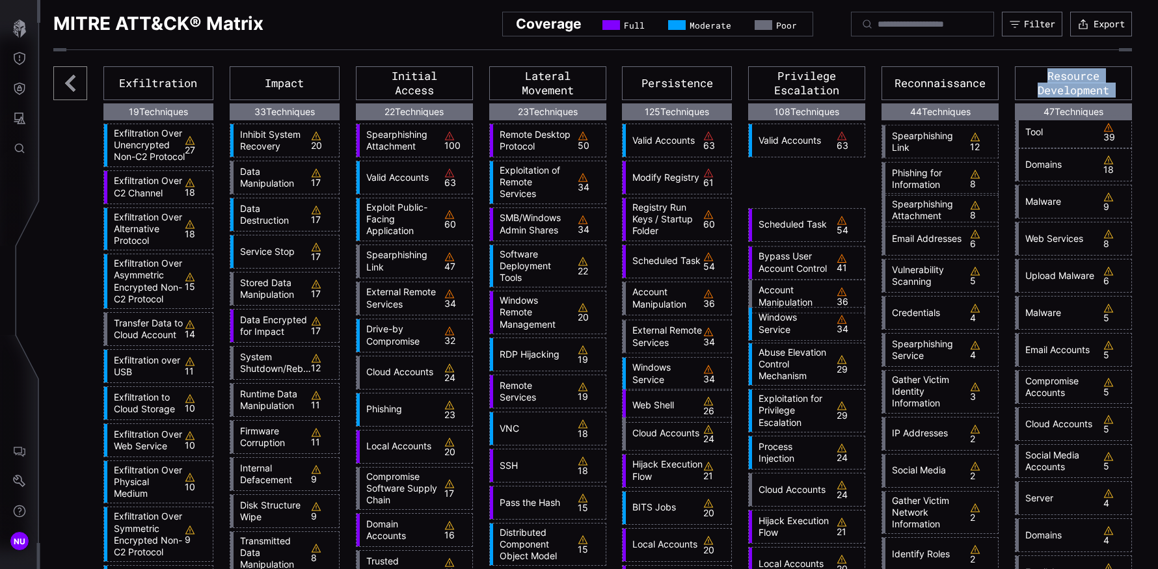
click at [584, 85] on div "Resource Development" at bounding box center [1073, 83] width 117 height 34
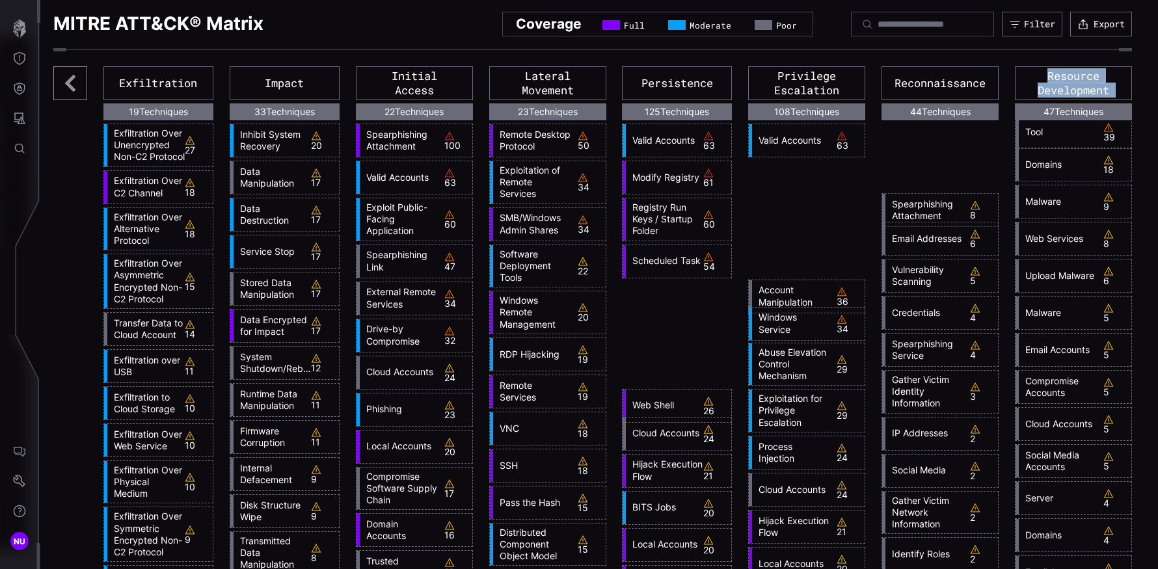
click at [584, 85] on div "Resource Development" at bounding box center [1073, 83] width 117 height 34
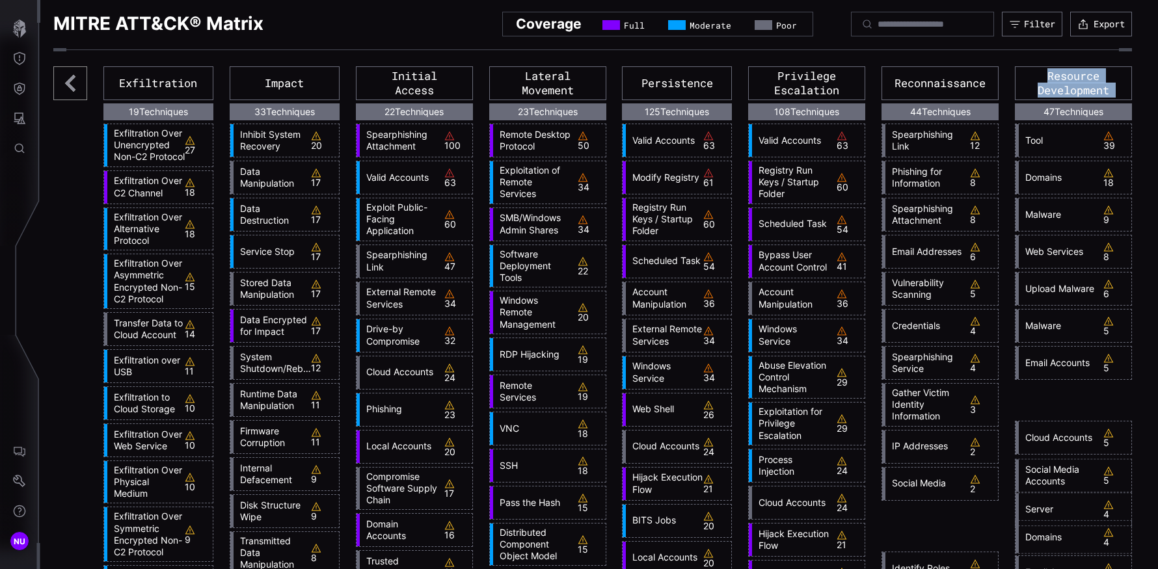
click at [584, 84] on div "Resource Development" at bounding box center [1073, 83] width 117 height 34
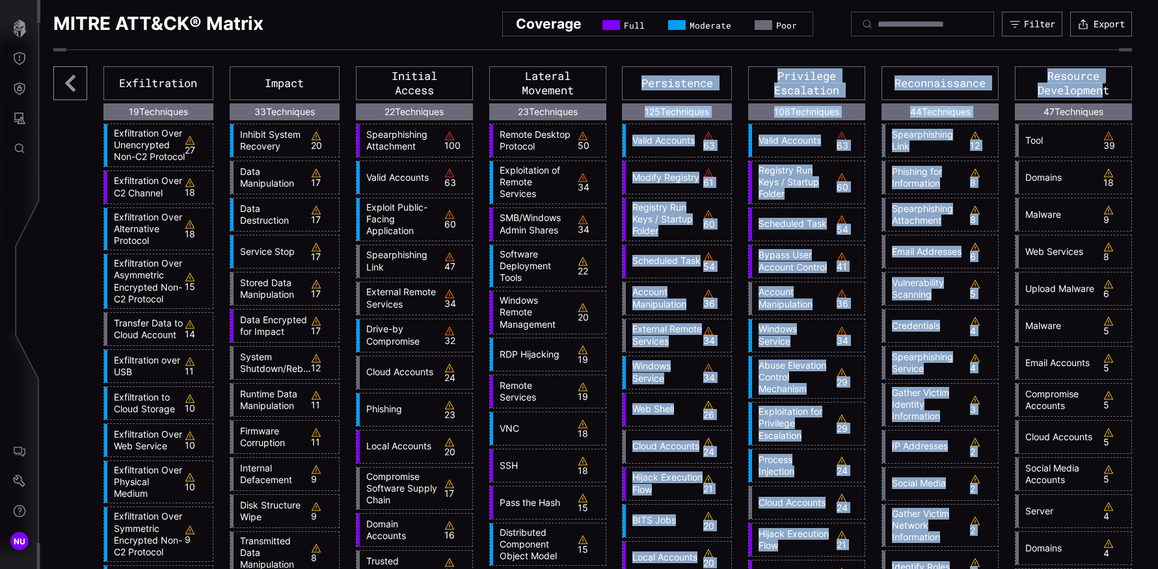
drag, startPoint x: 1099, startPoint y: 85, endPoint x: 627, endPoint y: 79, distance: 471.7
click at [584, 79] on div "Persistence" at bounding box center [677, 83] width 110 height 34
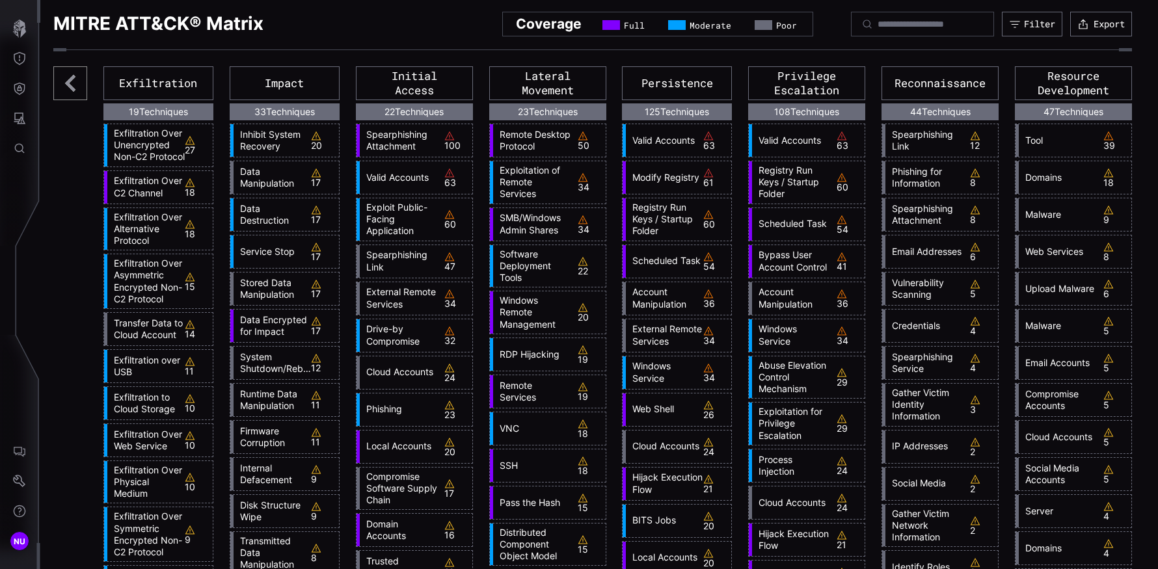
click at [74, 77] on icon at bounding box center [70, 83] width 10 height 17
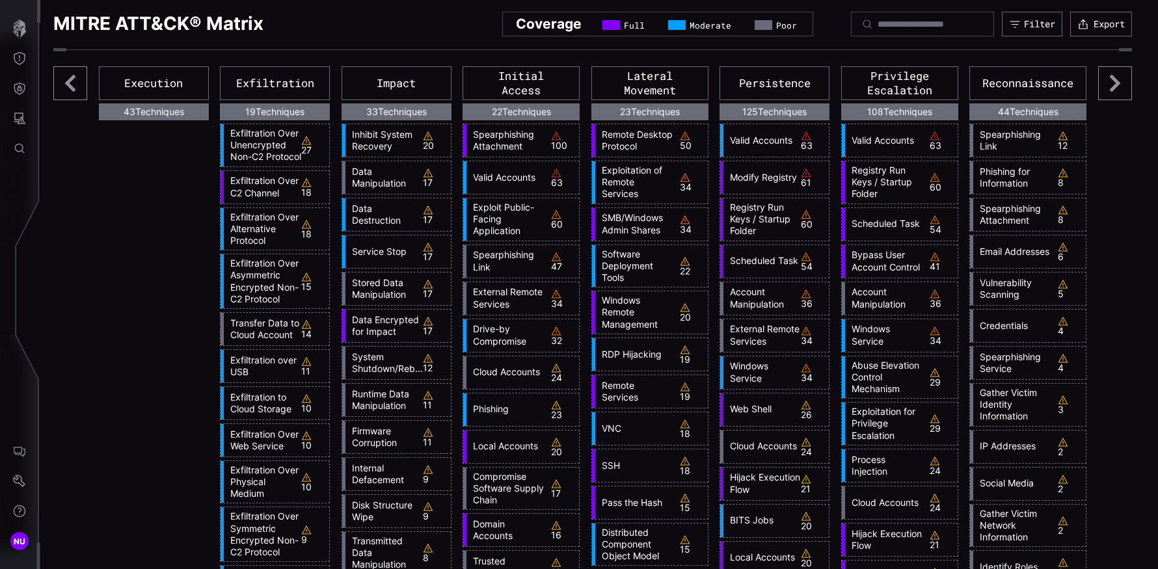
click at [74, 77] on icon at bounding box center [70, 83] width 10 height 17
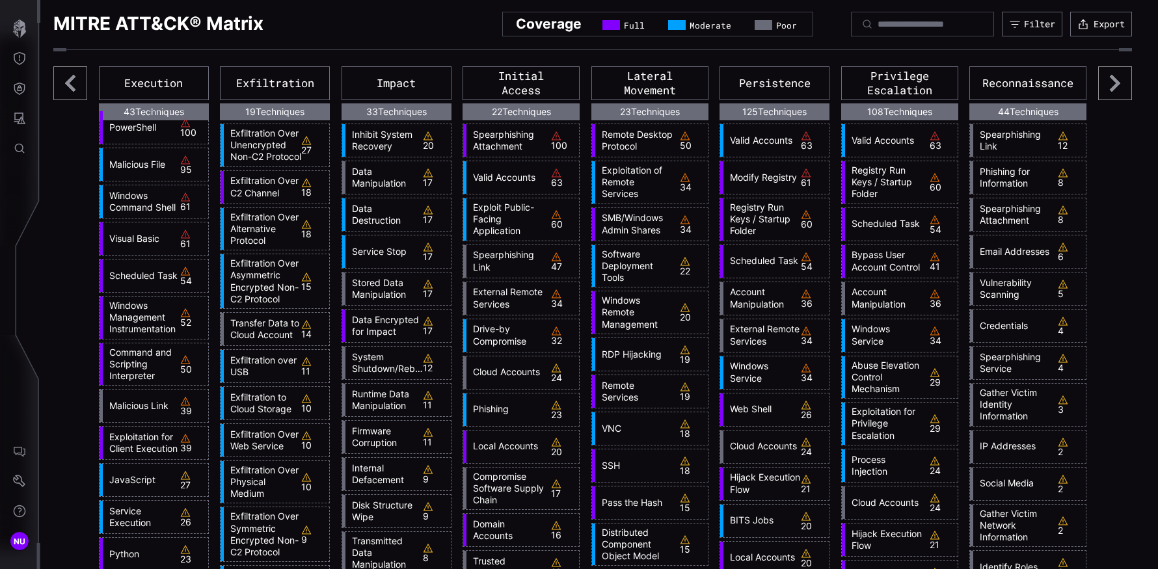
click at [73, 77] on icon at bounding box center [70, 83] width 10 height 17
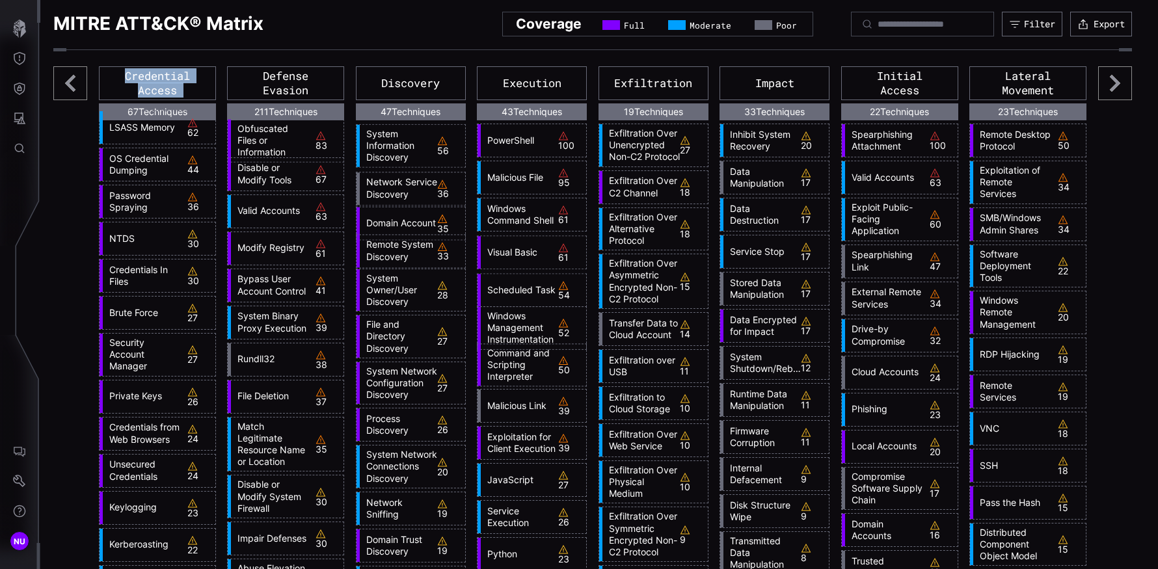
click at [73, 77] on icon at bounding box center [70, 83] width 10 height 17
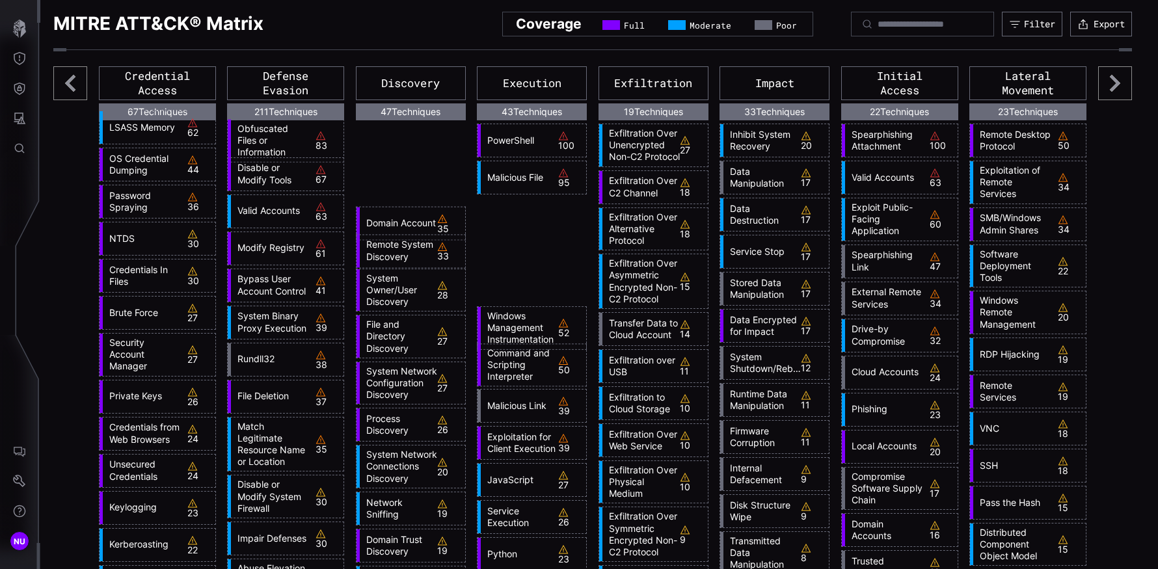
click at [73, 77] on icon at bounding box center [70, 83] width 10 height 17
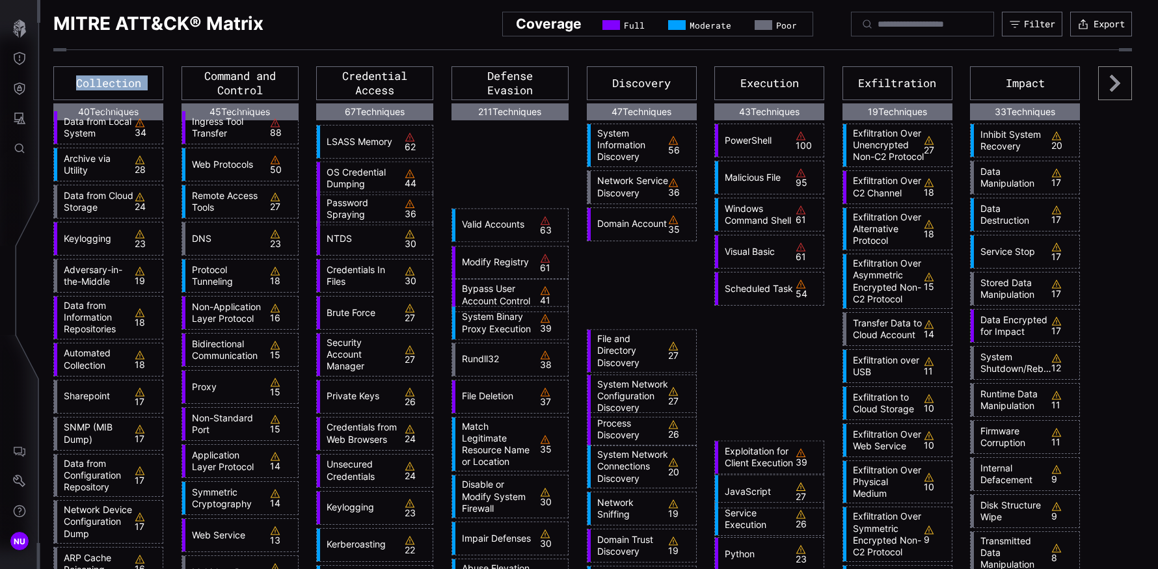
click at [73, 77] on div "Collection" at bounding box center [108, 83] width 110 height 34
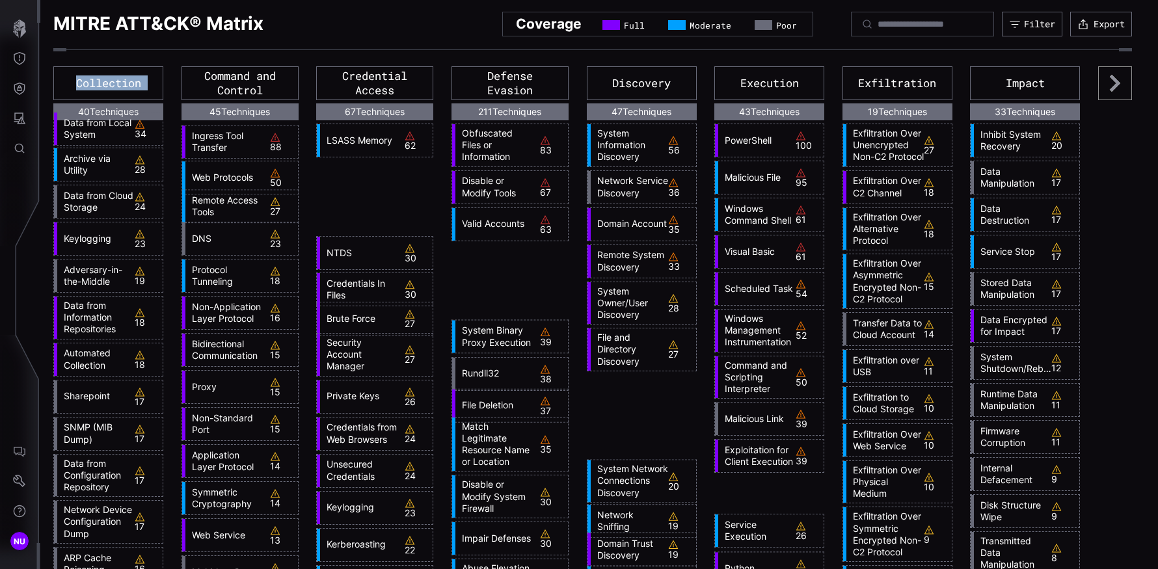
click at [73, 77] on div "Collection" at bounding box center [108, 83] width 110 height 34
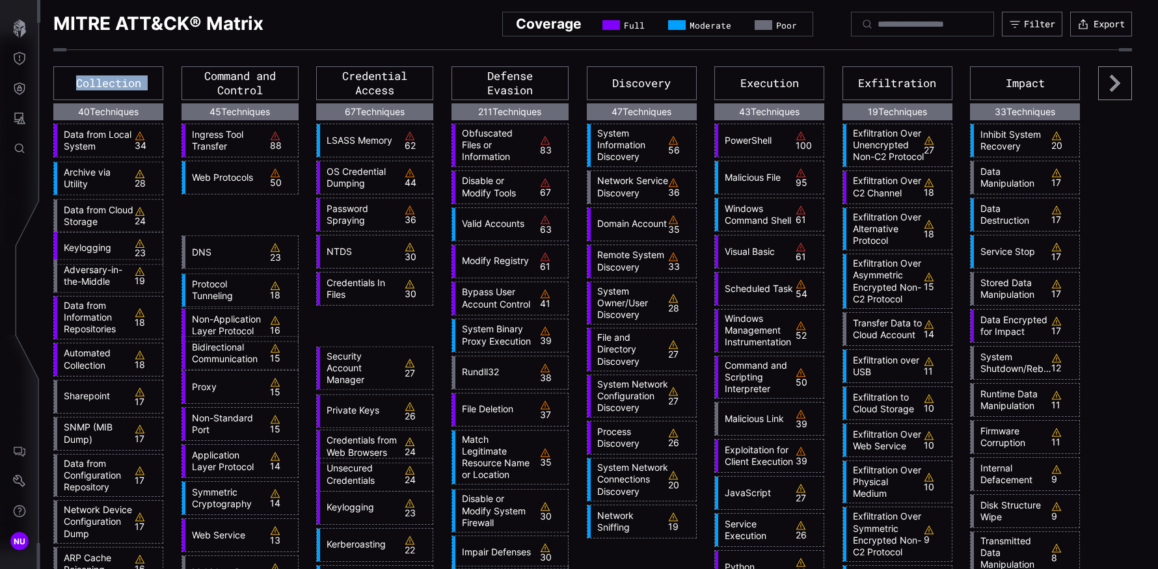
click at [73, 77] on div "Collection" at bounding box center [108, 83] width 110 height 34
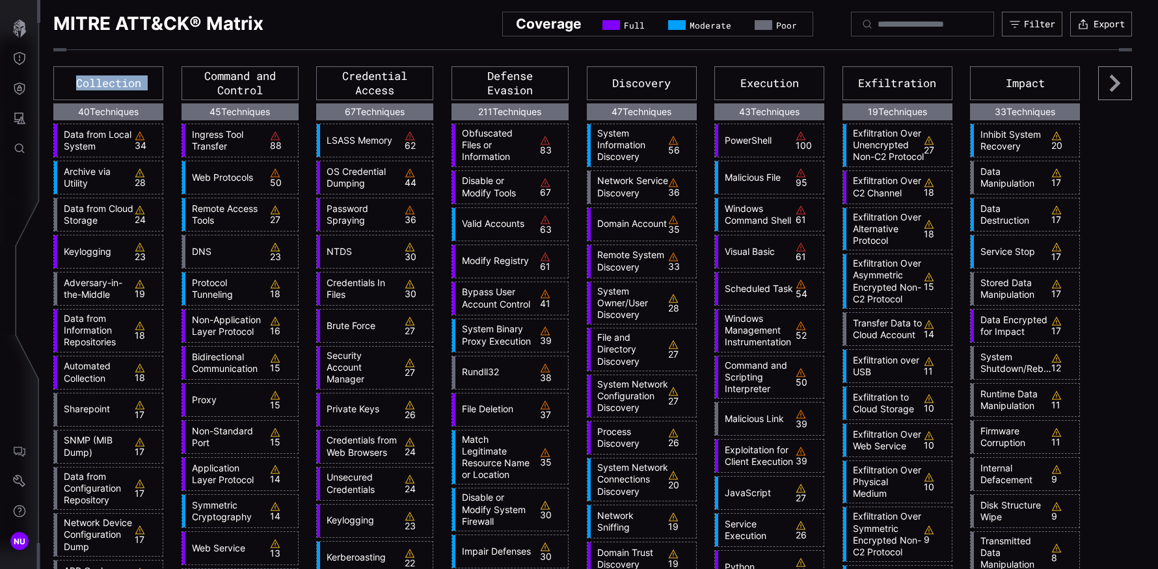
click at [75, 77] on div "Collection" at bounding box center [108, 83] width 110 height 34
drag, startPoint x: 49, startPoint y: 22, endPoint x: 198, endPoint y: 25, distance: 149.0
click at [111, 74] on div "Collection" at bounding box center [108, 83] width 110 height 34
drag, startPoint x: 84, startPoint y: 82, endPoint x: 154, endPoint y: 85, distance: 70.3
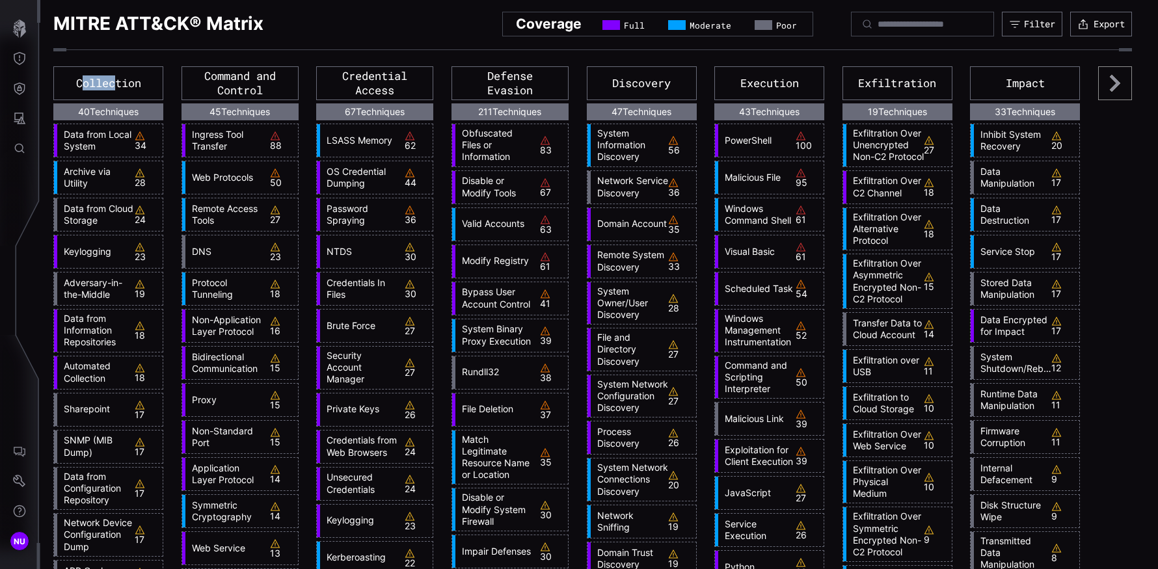
click at [116, 83] on div "Collection" at bounding box center [108, 83] width 110 height 34
drag, startPoint x: 204, startPoint y: 75, endPoint x: 266, endPoint y: 92, distance: 63.9
click at [266, 92] on div "Command and Control" at bounding box center [240, 83] width 117 height 34
drag, startPoint x: 329, startPoint y: 77, endPoint x: 426, endPoint y: 98, distance: 98.5
click at [426, 99] on div "Credential Access" at bounding box center [374, 83] width 117 height 34
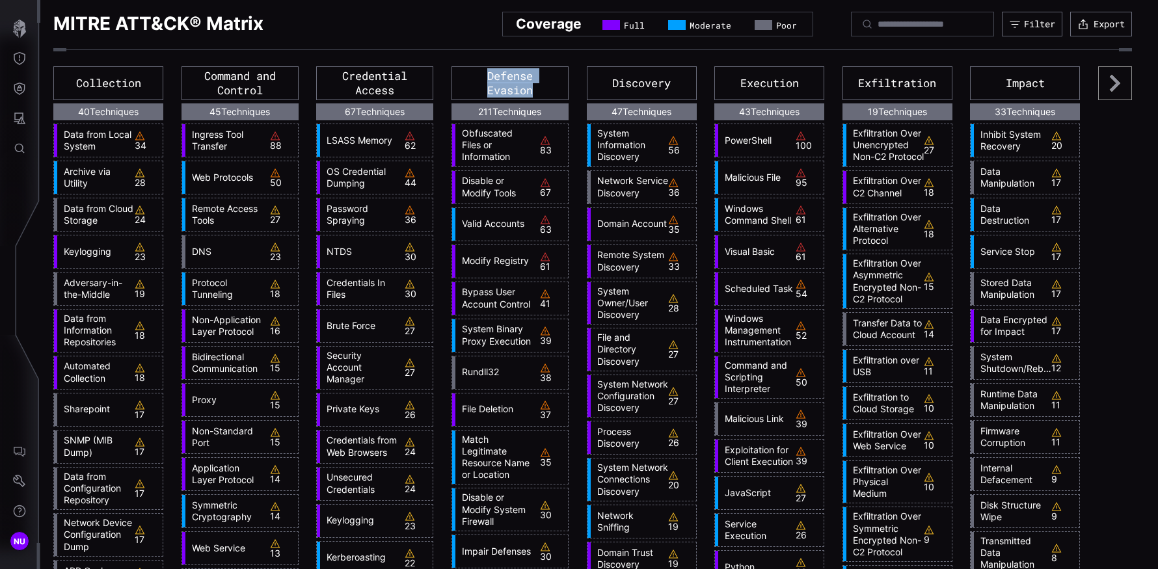
drag, startPoint x: 477, startPoint y: 72, endPoint x: 535, endPoint y: 95, distance: 62.2
click at [535, 95] on div "Defense Evasion" at bounding box center [510, 83] width 117 height 34
click at [133, 77] on div "Collection" at bounding box center [108, 83] width 110 height 34
click at [109, 84] on div "Collection" at bounding box center [108, 83] width 110 height 34
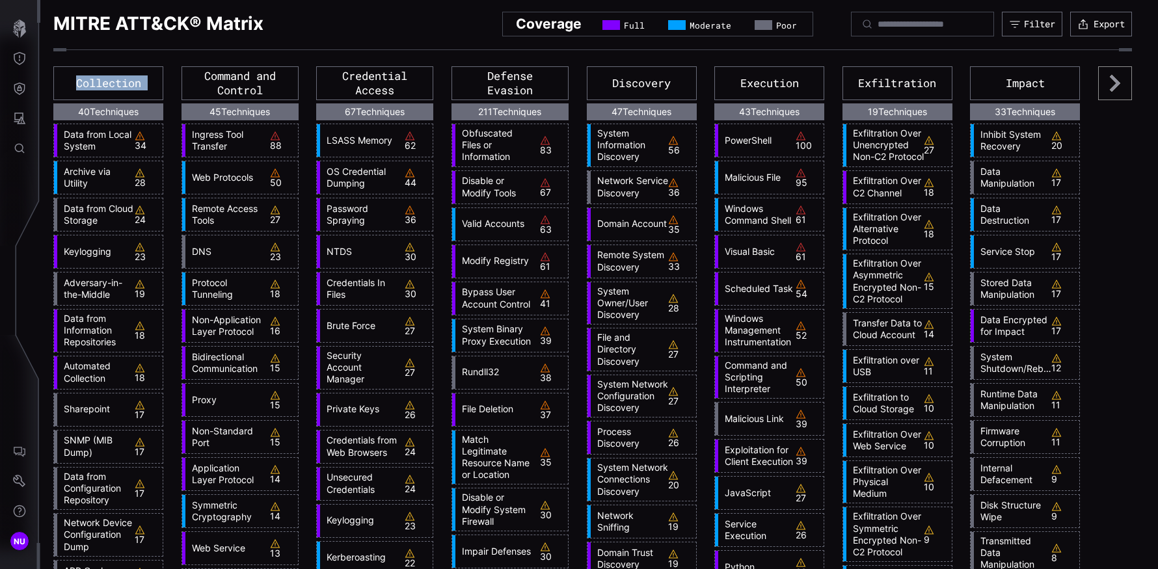
click at [109, 84] on div "Collection" at bounding box center [108, 83] width 110 height 34
click at [584, 19] on div "Filter" at bounding box center [1039, 24] width 31 height 12
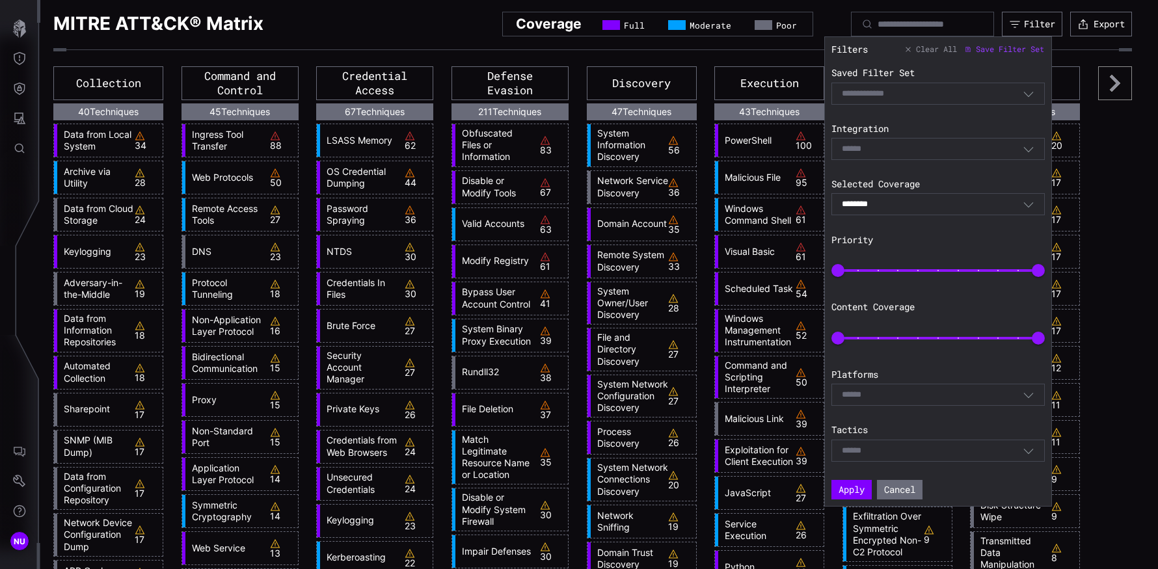
click at [584, 443] on div "Select" at bounding box center [938, 451] width 213 height 22
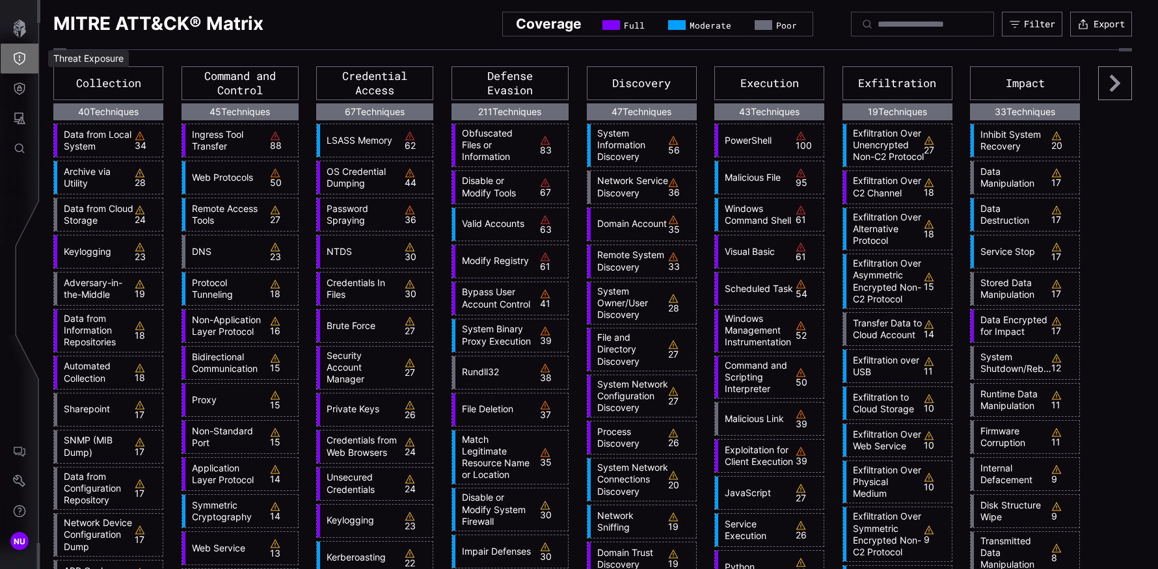
click at [7, 56] on button "Threat Exposure" at bounding box center [20, 59] width 38 height 30
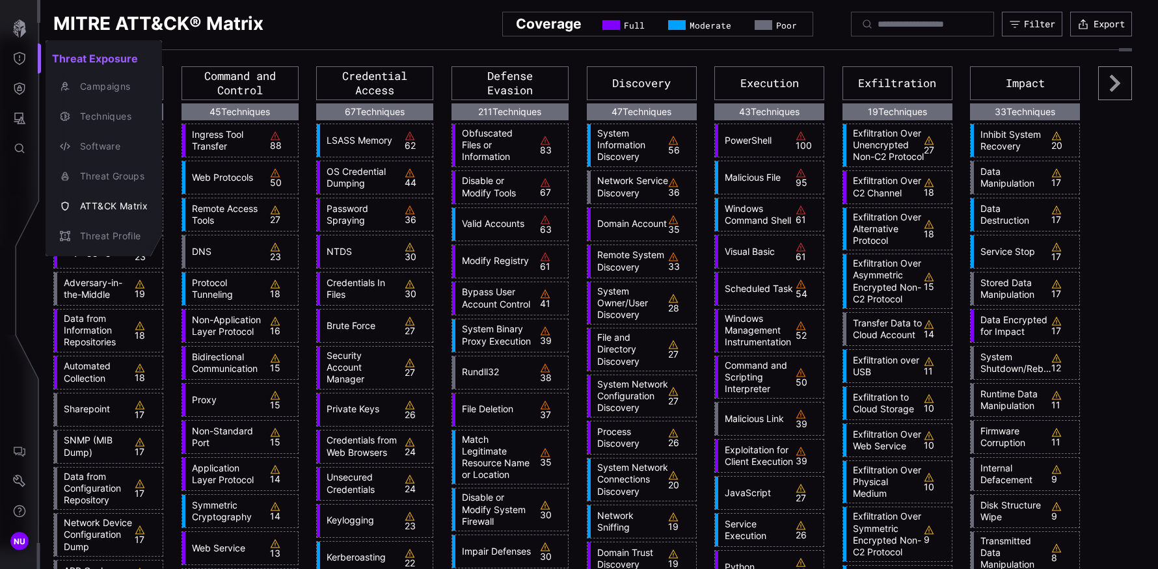
click at [21, 93] on div at bounding box center [579, 284] width 1158 height 569
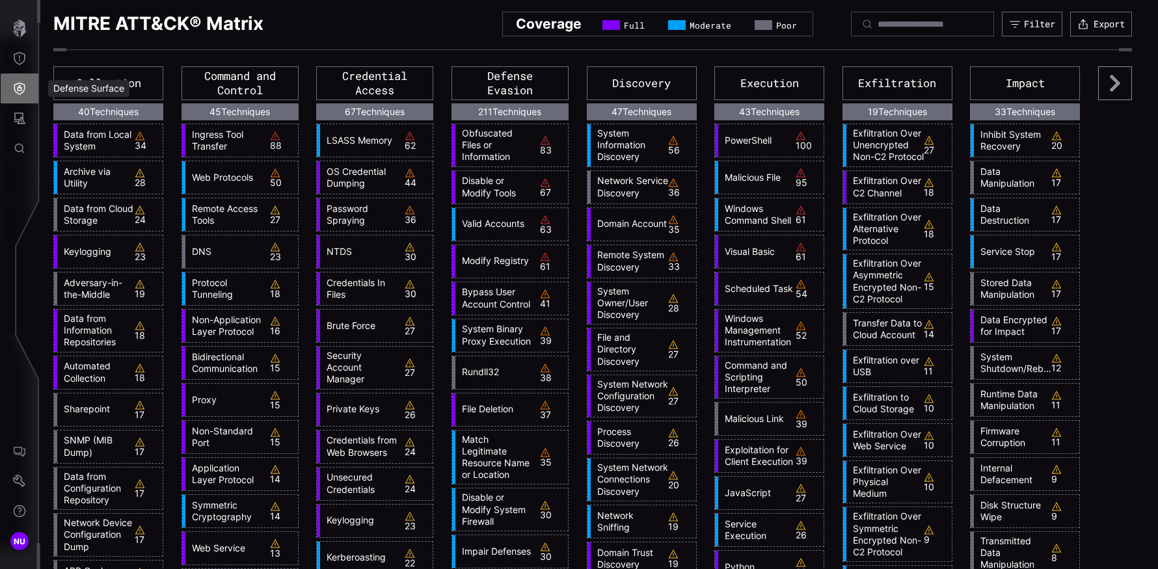
click at [17, 88] on icon "Defense Surface" at bounding box center [19, 89] width 11 height 12
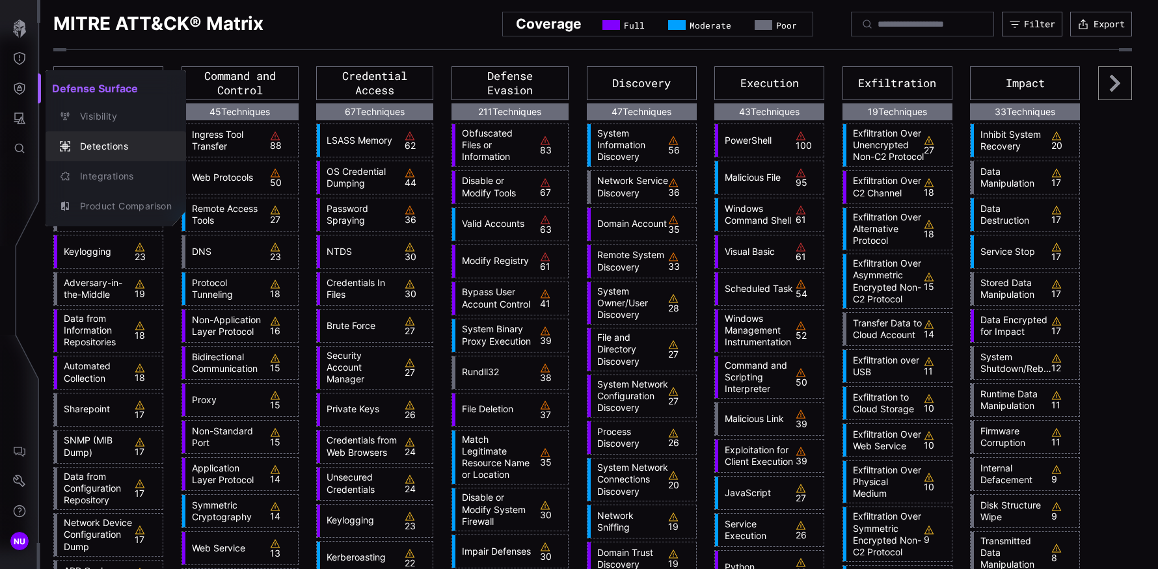
click at [90, 144] on div "Detections" at bounding box center [123, 147] width 98 height 16
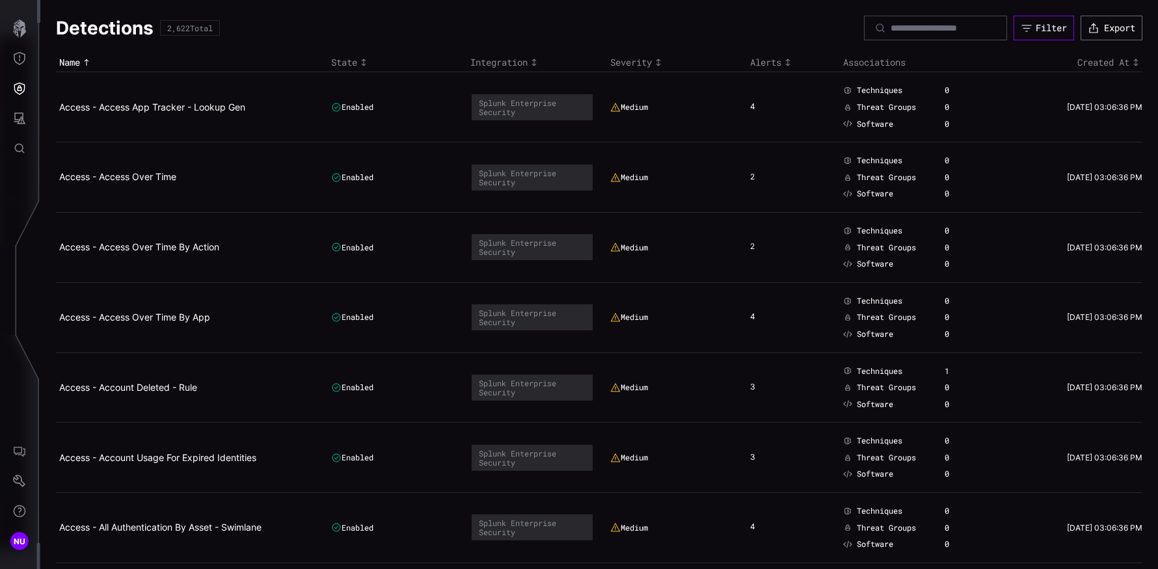
click at [584, 27] on icon "button" at bounding box center [1027, 28] width 12 height 12
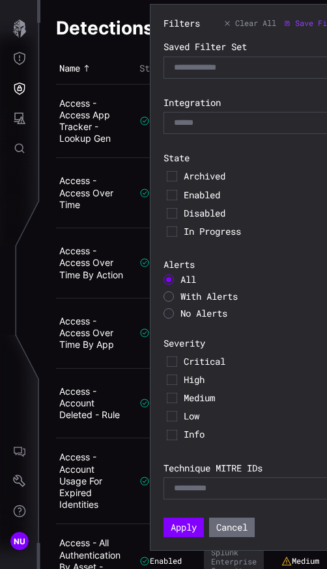
click at [325, 239] on div "In Progress" at bounding box center [263, 232] width 200 height 18
